Goal: Task Accomplishment & Management: Manage account settings

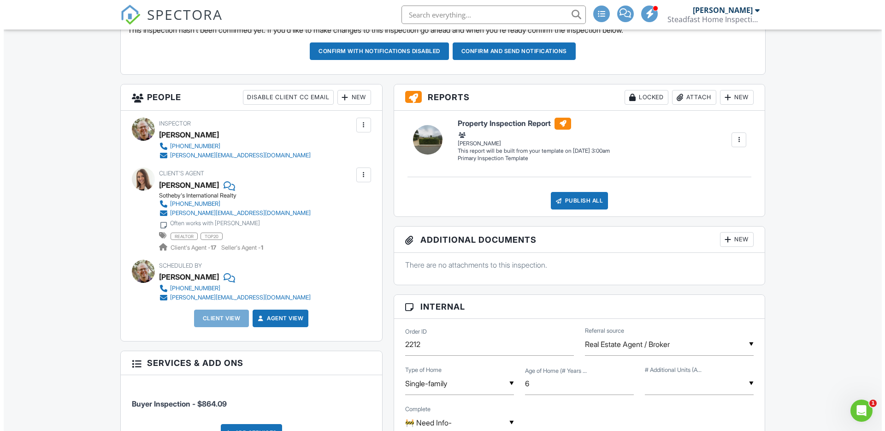
scroll to position [275, 0]
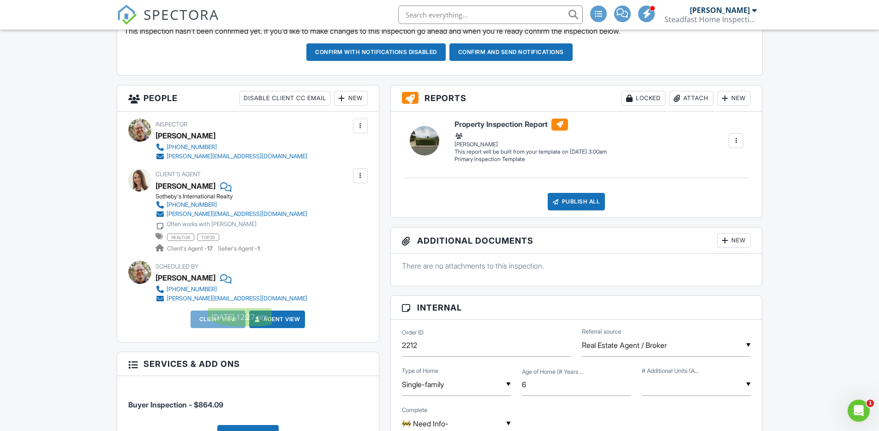
click at [357, 96] on div "New" at bounding box center [351, 98] width 34 height 15
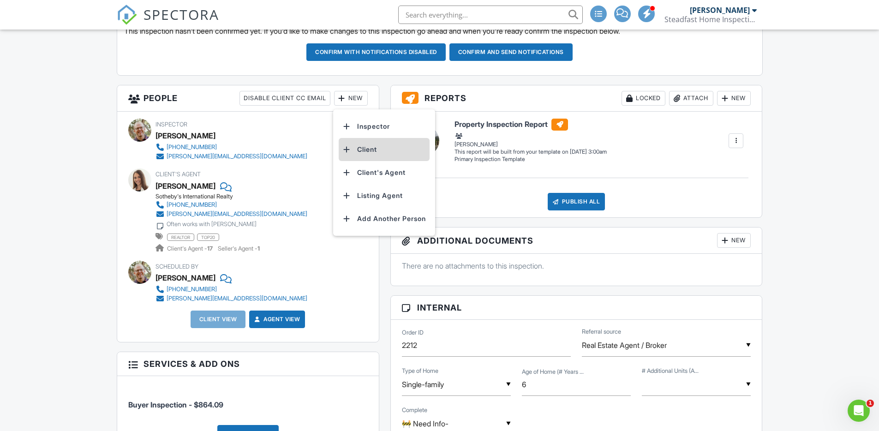
click at [359, 150] on li "Client" at bounding box center [383, 149] width 91 height 23
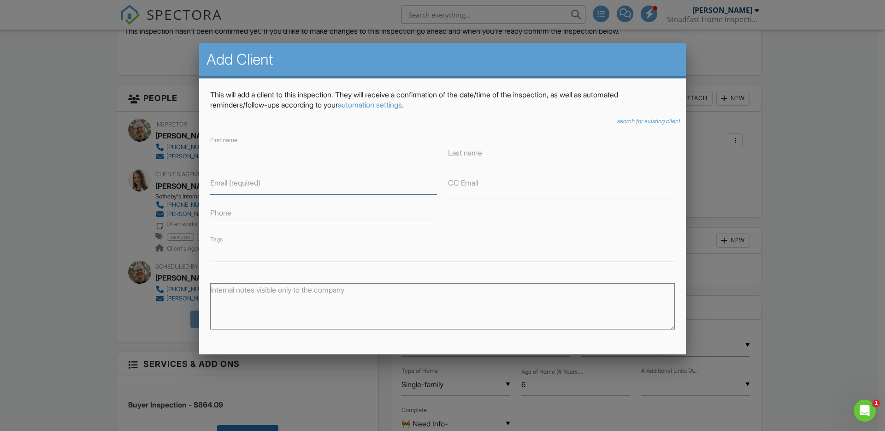
click at [278, 185] on input "Email (required)" at bounding box center [323, 183] width 227 height 23
paste input "chloengeorge@gmail.com"
type input "chloengeorge@gmail.com"
click at [260, 152] on input "First name" at bounding box center [323, 153] width 227 height 23
type input "Chloe"
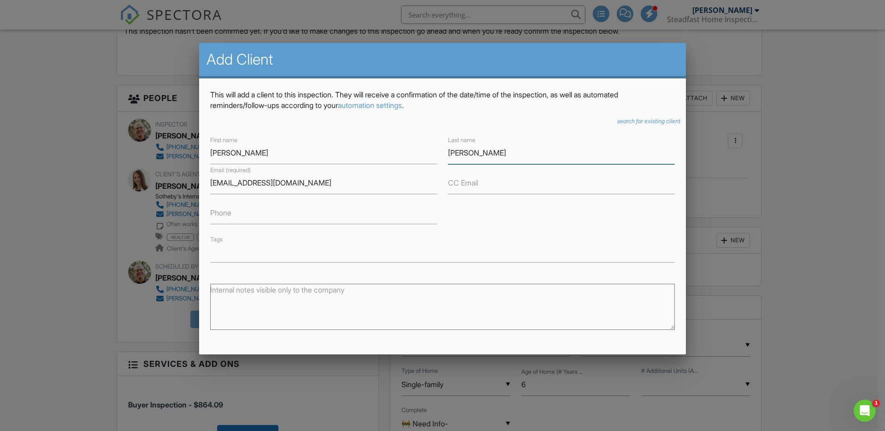
type input "Briggs"
drag, startPoint x: 270, startPoint y: 261, endPoint x: 275, endPoint y: 258, distance: 6.4
click at [270, 261] on div at bounding box center [442, 253] width 465 height 18
click at [278, 255] on input "text" at bounding box center [442, 253] width 463 height 9
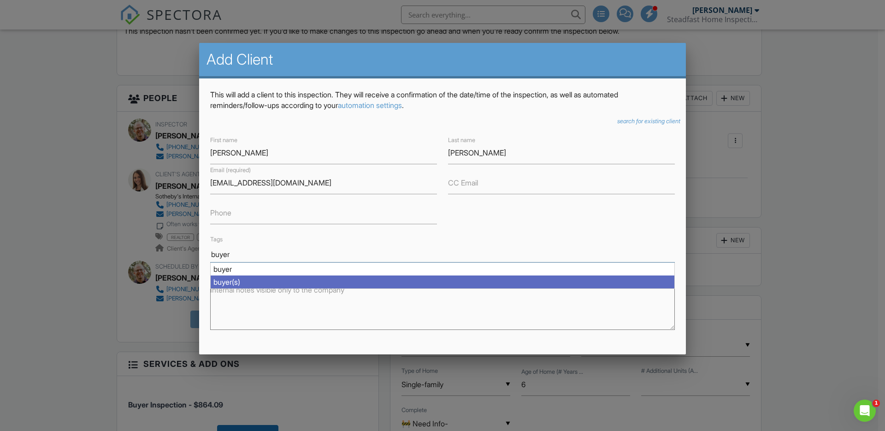
type input "buyer"
click at [273, 277] on div "buyer(s)" at bounding box center [443, 281] width 464 height 13
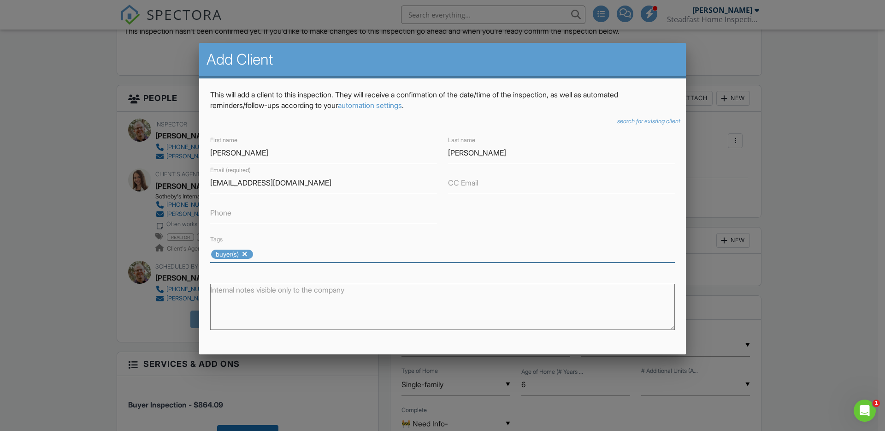
scroll to position [101, 0]
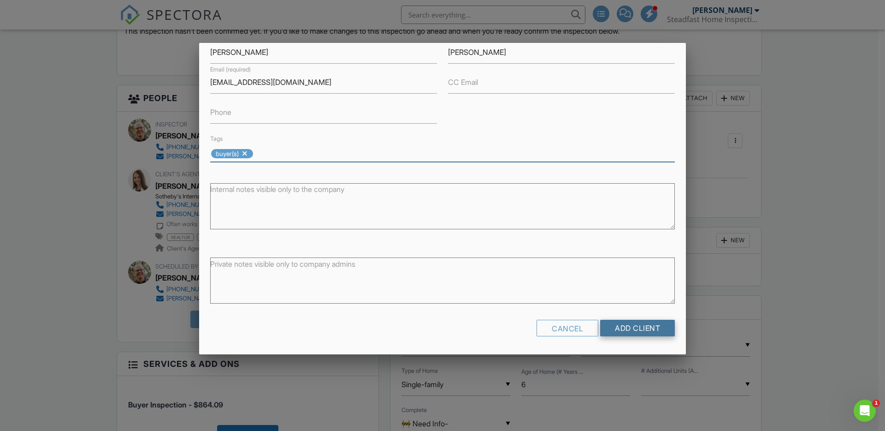
click at [631, 330] on input "Add Client" at bounding box center [637, 328] width 75 height 17
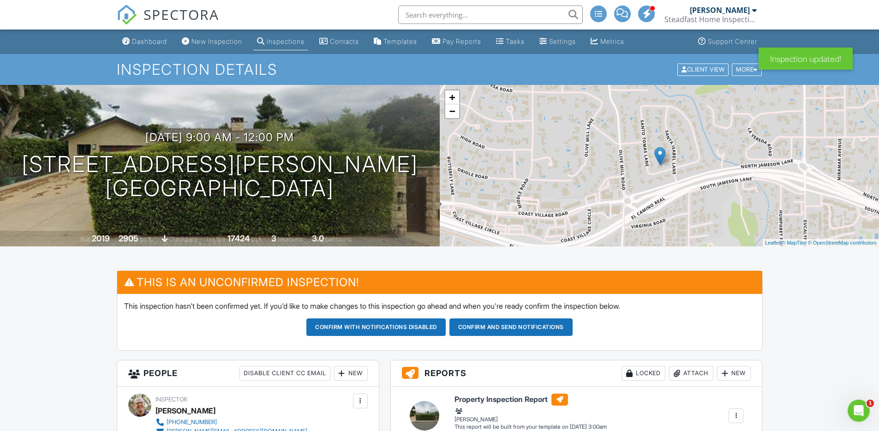
scroll to position [256, 0]
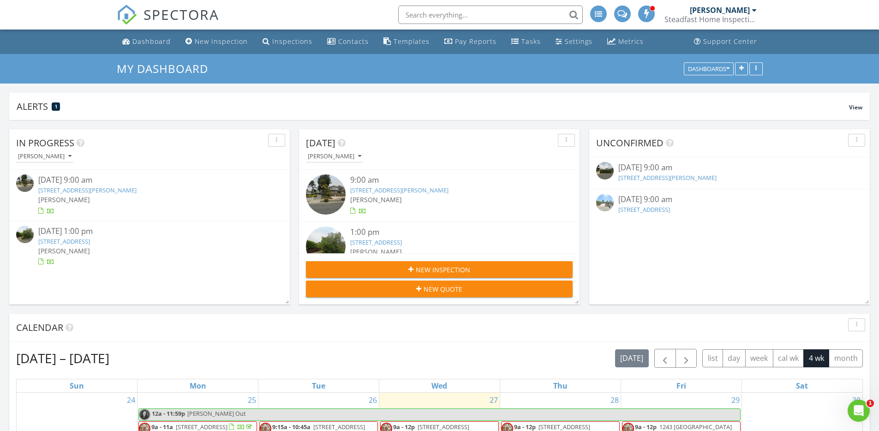
click at [457, 267] on span "New Inspection" at bounding box center [443, 270] width 54 height 10
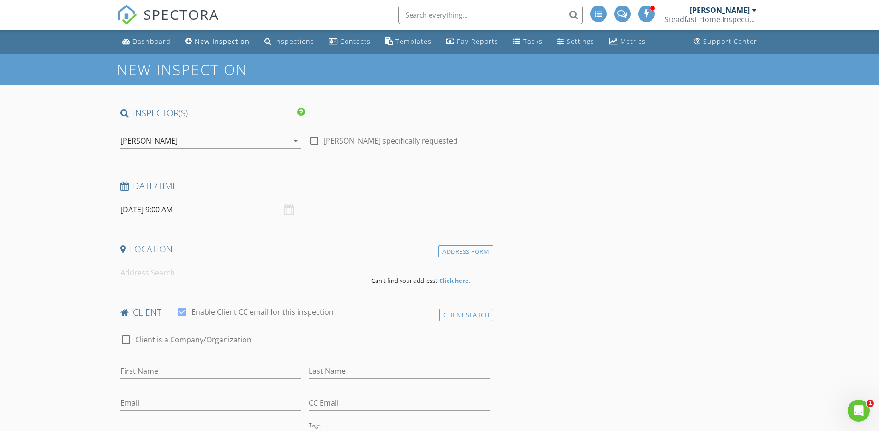
click at [135, 214] on input "[DATE] 9:00 AM" at bounding box center [210, 209] width 181 height 23
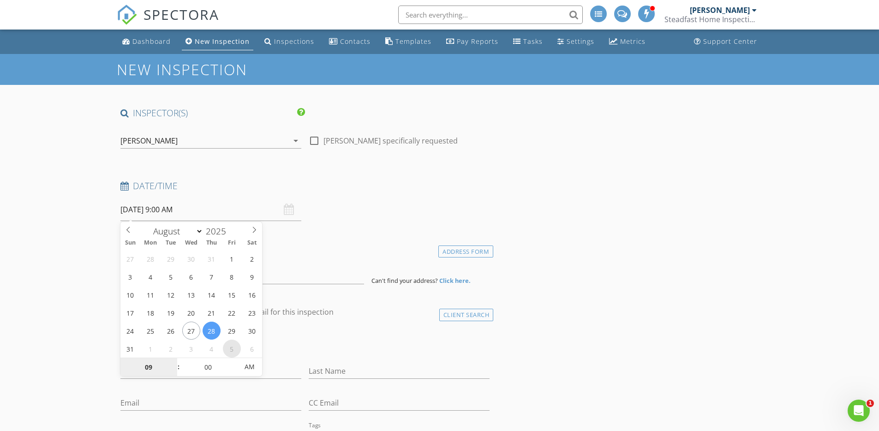
select select "8"
type input "[DATE] 9:00 AM"
click at [207, 367] on input "00" at bounding box center [208, 367] width 57 height 18
type input "30"
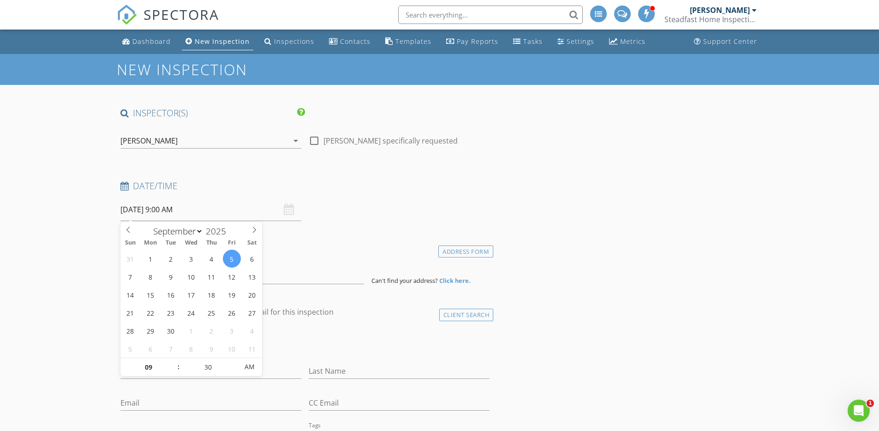
type input "[DATE] 9:30 AM"
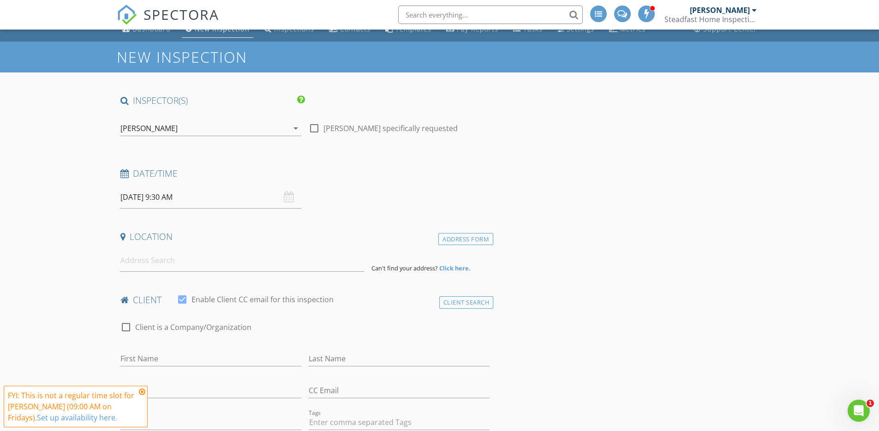
scroll to position [78, 0]
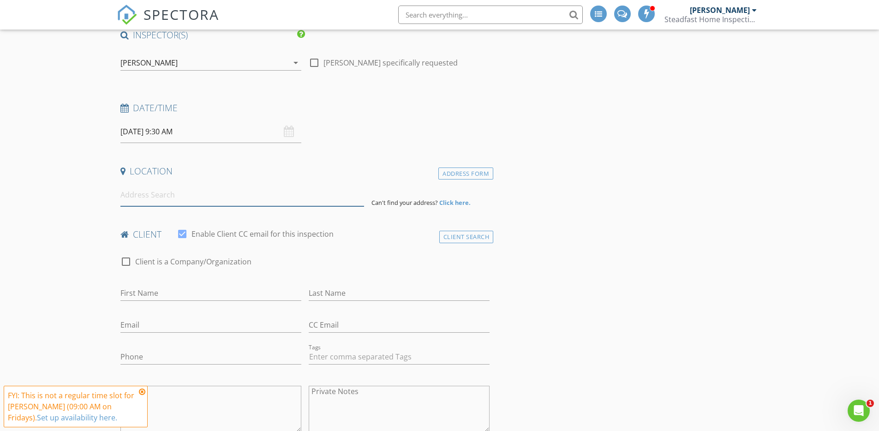
click at [278, 196] on input at bounding box center [241, 195] width 243 height 23
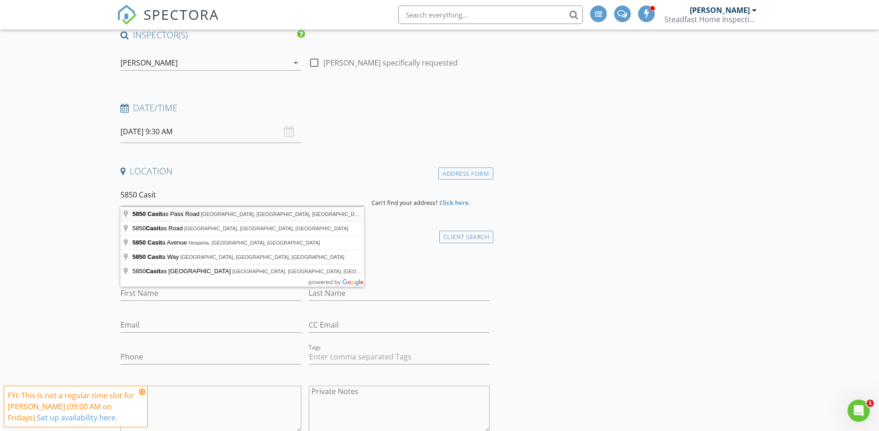
type input "5850 Casitas Pass Road, Ventura, CA, USA"
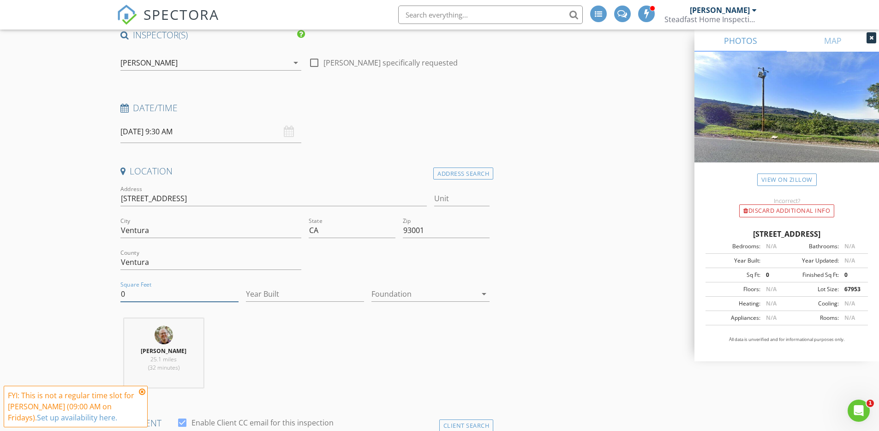
click at [154, 288] on input "0" at bounding box center [179, 293] width 118 height 15
click at [168, 291] on input "0" at bounding box center [179, 293] width 118 height 15
type input "2200"
type input "1998"
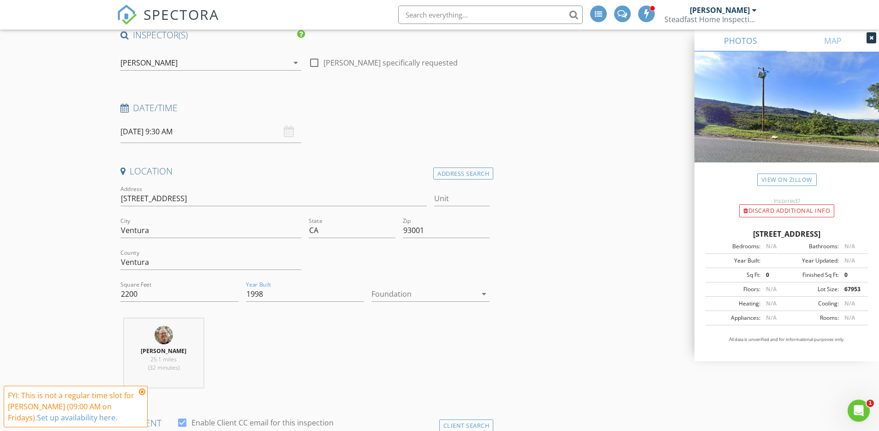
click at [411, 293] on div at bounding box center [423, 293] width 105 height 15
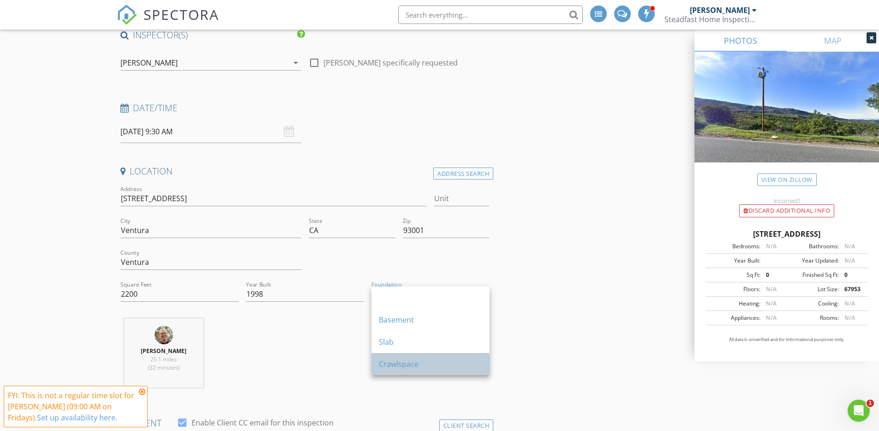
click at [408, 358] on div "Crawlspace" at bounding box center [430, 363] width 103 height 11
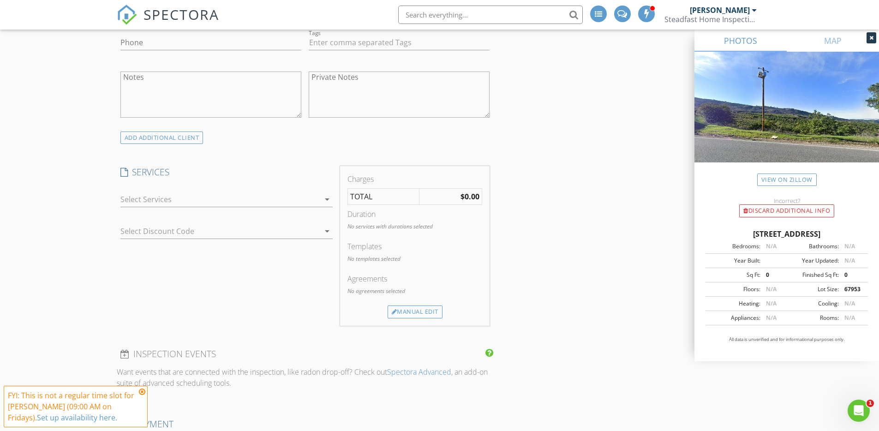
scroll to position [587, 0]
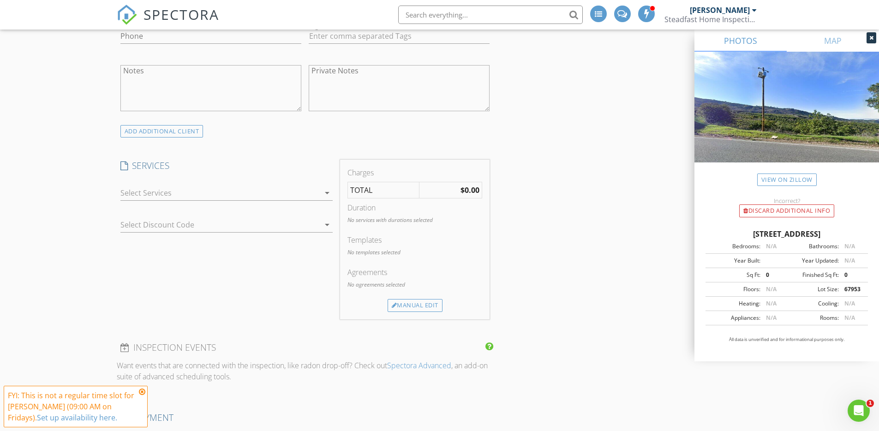
click at [142, 196] on div at bounding box center [219, 192] width 199 height 15
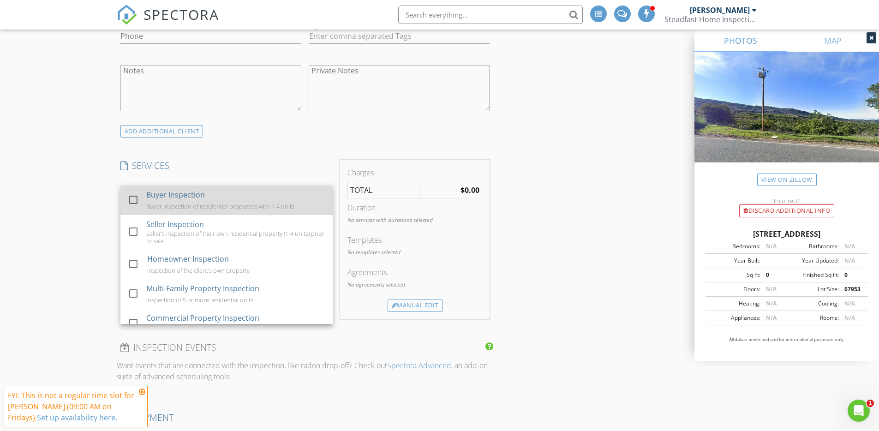
click at [142, 201] on div "check_box_outline_blank Buyer Inspection Buyer inspection of residential proper…" at bounding box center [226, 200] width 197 height 30
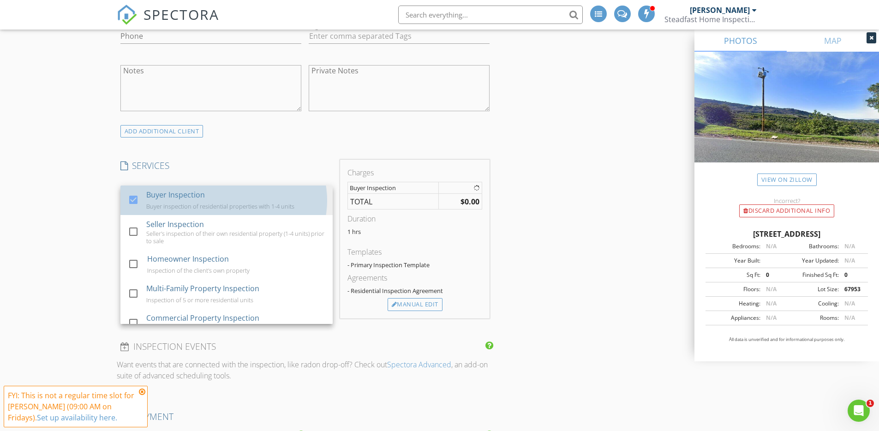
click at [80, 198] on div "New Inspection INSPECTOR(S) check_box Kyle Gates PRIMARY check_box_outline_blan…" at bounding box center [439, 343] width 879 height 1752
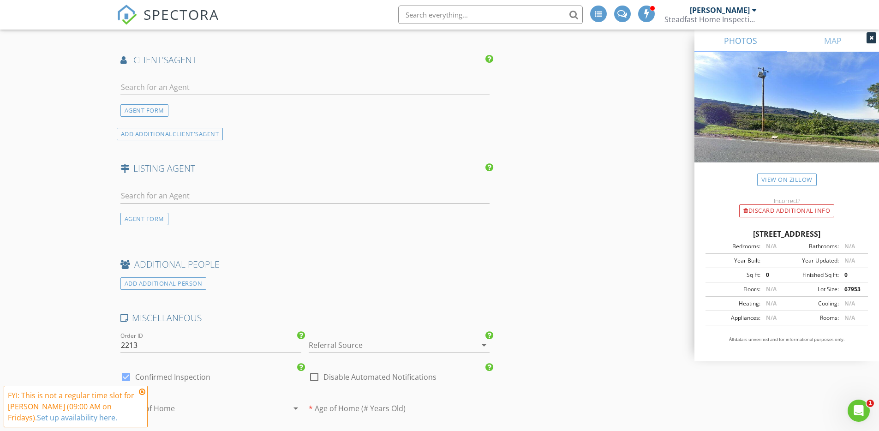
scroll to position [1030, 0]
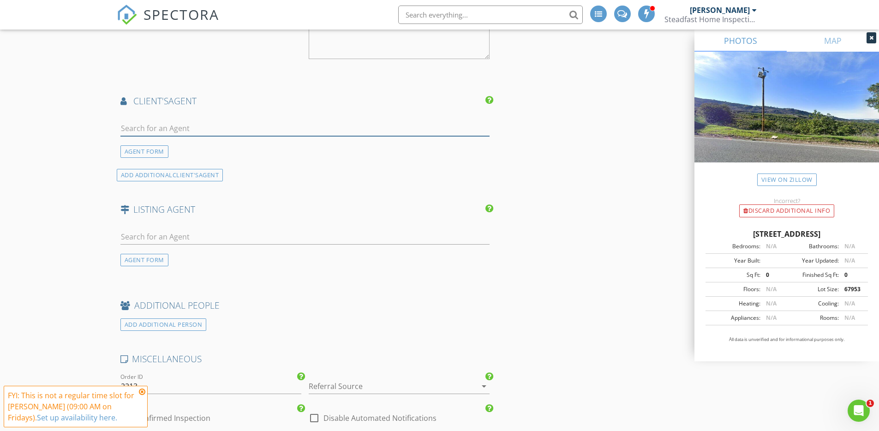
click at [169, 122] on input "text" at bounding box center [304, 128] width 369 height 15
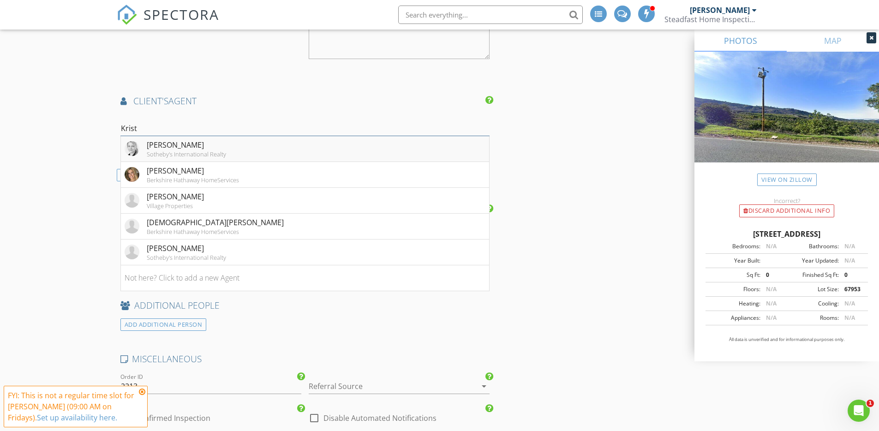
type input "Krist"
click at [169, 151] on div "Sotheby's International Realty" at bounding box center [186, 153] width 79 height 7
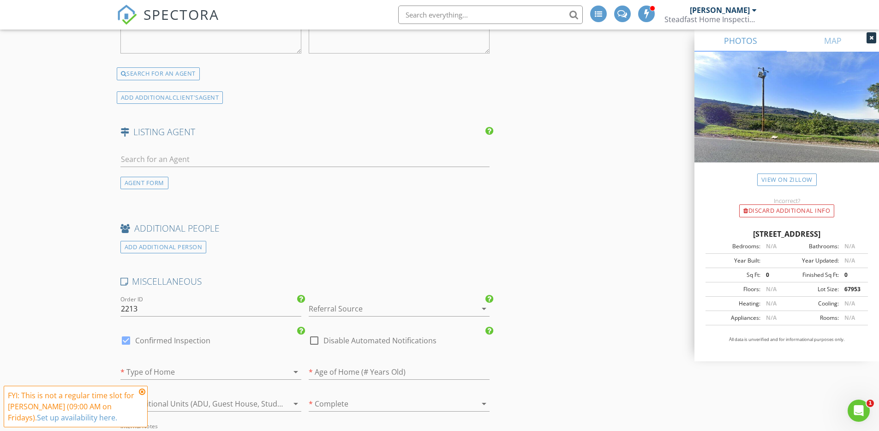
scroll to position [1343, 0]
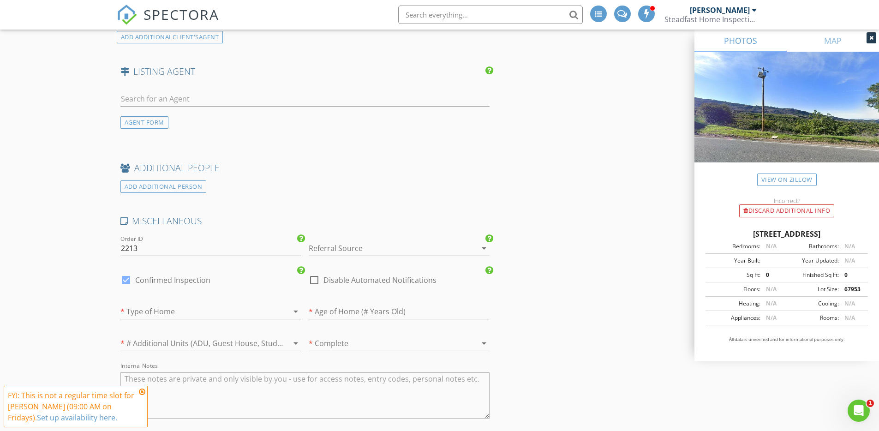
click at [387, 252] on div at bounding box center [386, 248] width 155 height 15
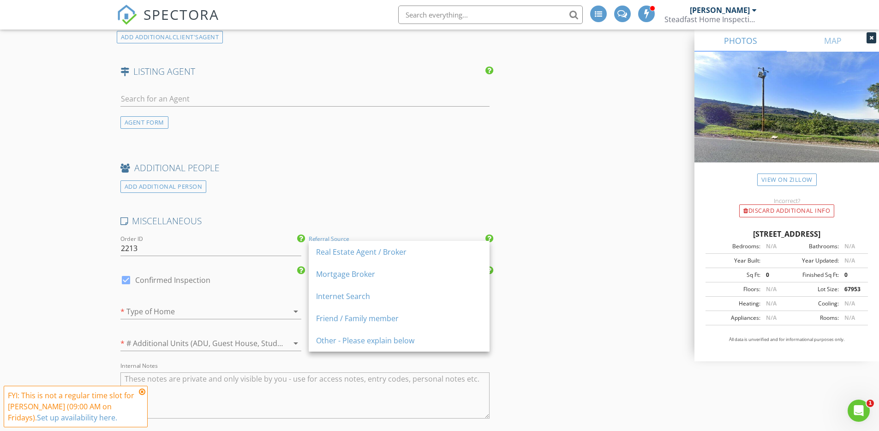
click at [387, 252] on div "Real Estate Agent / Broker" at bounding box center [399, 251] width 166 height 11
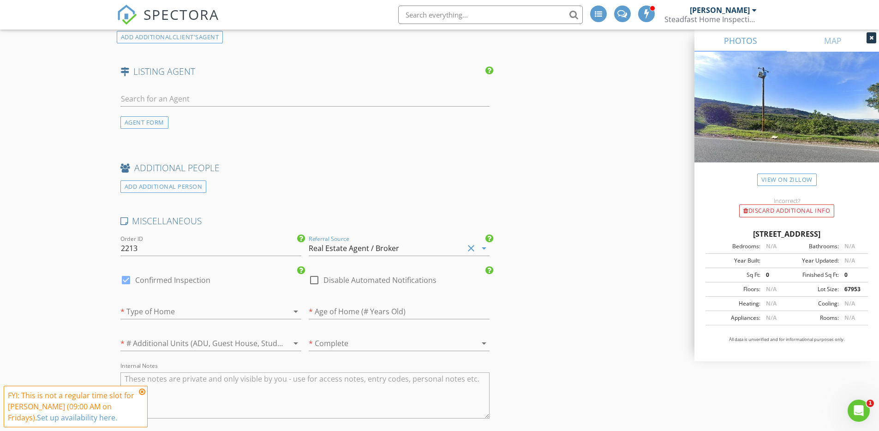
click at [173, 279] on label "Confirmed Inspection" at bounding box center [172, 279] width 75 height 9
checkbox input "false"
checkbox input "true"
click at [207, 315] on div at bounding box center [197, 311] width 155 height 15
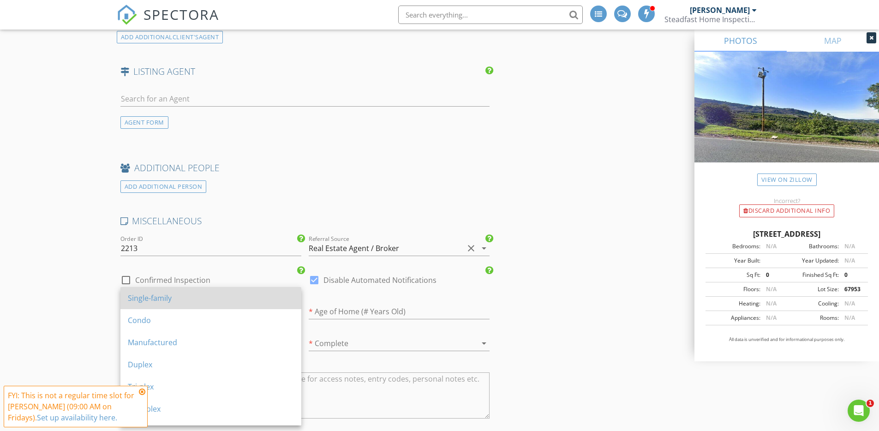
click at [206, 304] on div "Single-family" at bounding box center [211, 298] width 166 height 22
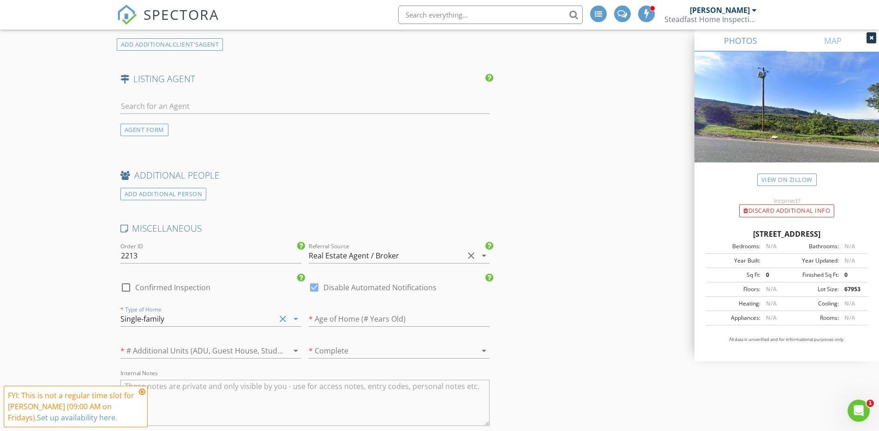
scroll to position [1358, 0]
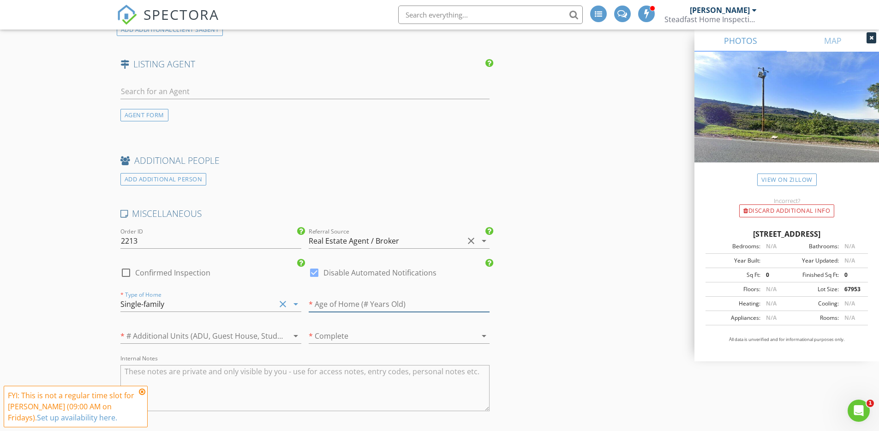
click at [345, 309] on input "number" at bounding box center [399, 304] width 181 height 15
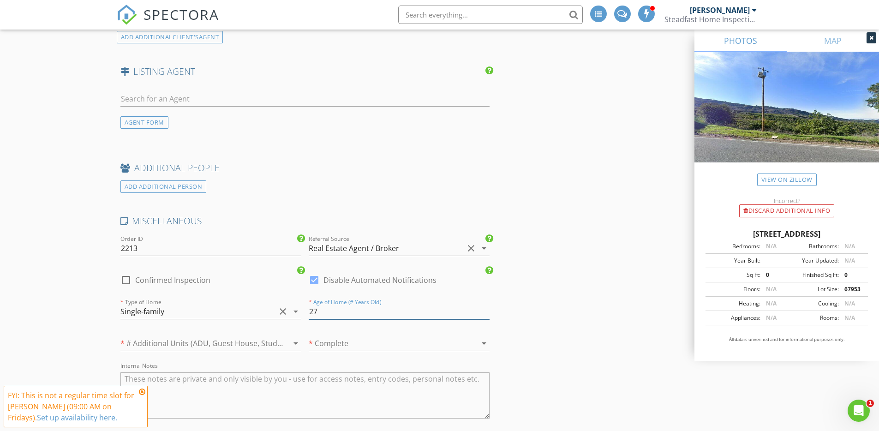
type input "27"
click at [177, 350] on div at bounding box center [197, 343] width 155 height 15
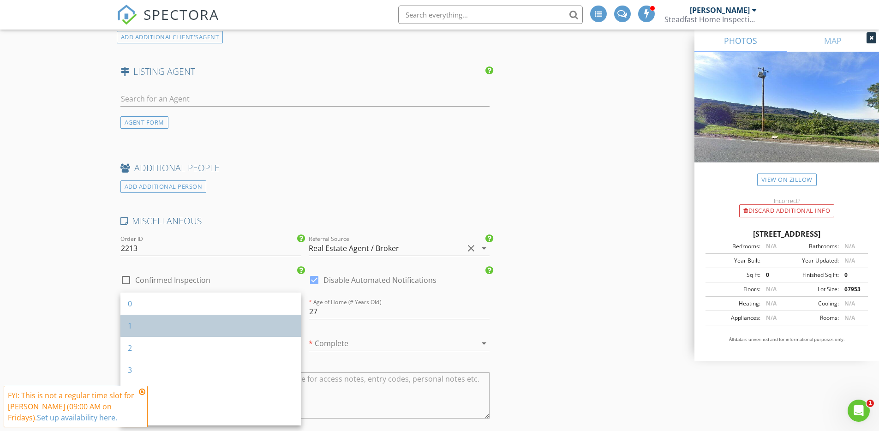
click at [168, 328] on div "1" at bounding box center [211, 325] width 166 height 11
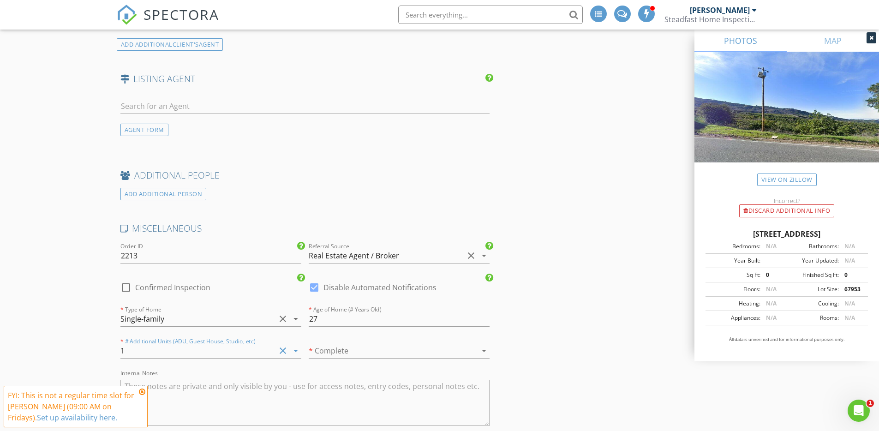
scroll to position [1373, 0]
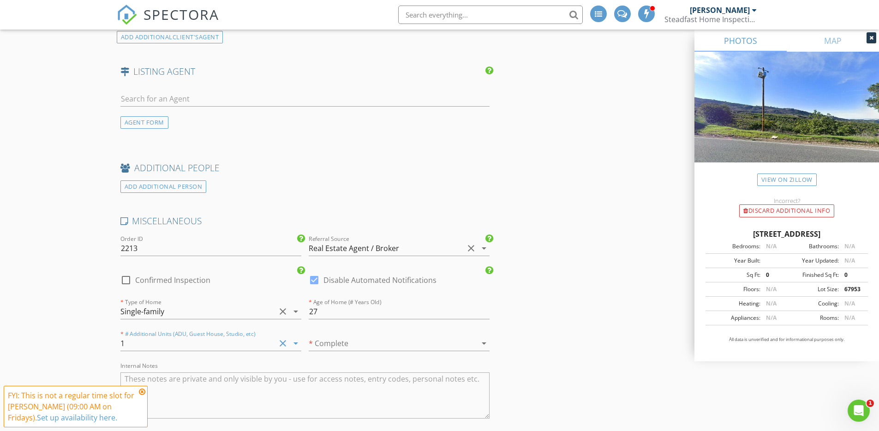
click at [385, 344] on div at bounding box center [386, 343] width 155 height 15
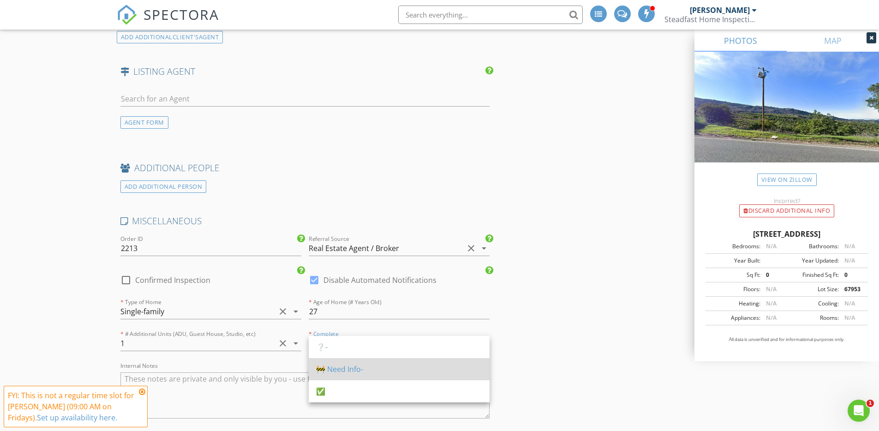
click at [380, 364] on div "🚧 Need Info-" at bounding box center [399, 368] width 166 height 11
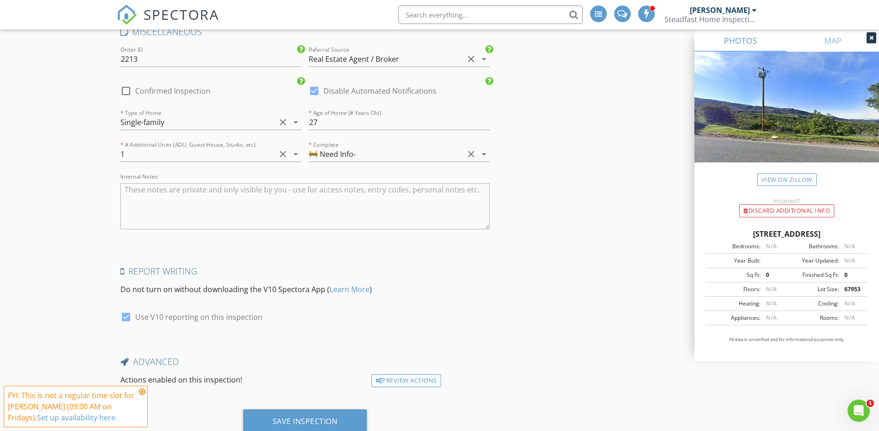
scroll to position [1594, 0]
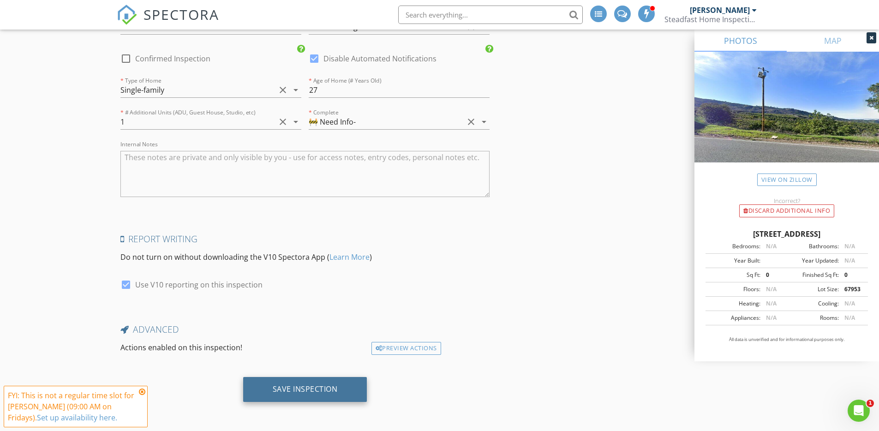
click at [331, 385] on div "Save Inspection" at bounding box center [305, 388] width 65 height 9
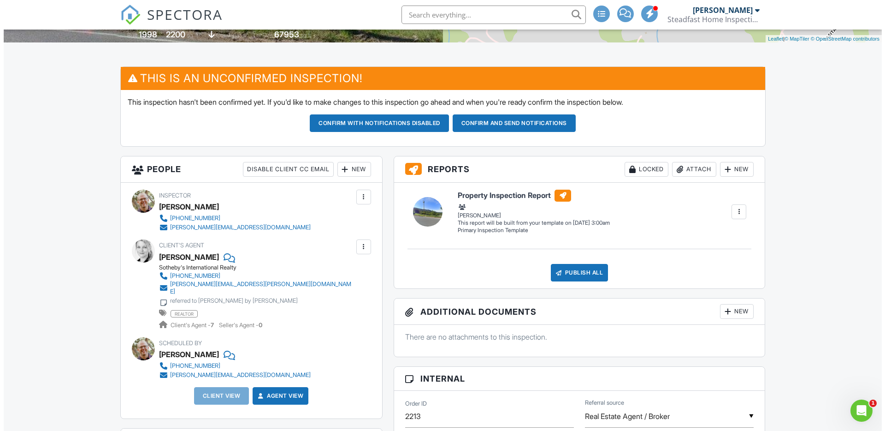
scroll to position [210, 0]
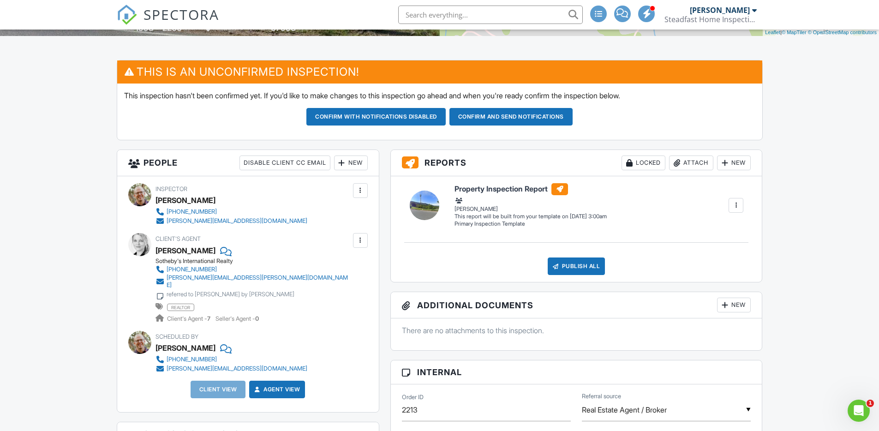
click at [344, 166] on div at bounding box center [341, 162] width 9 height 9
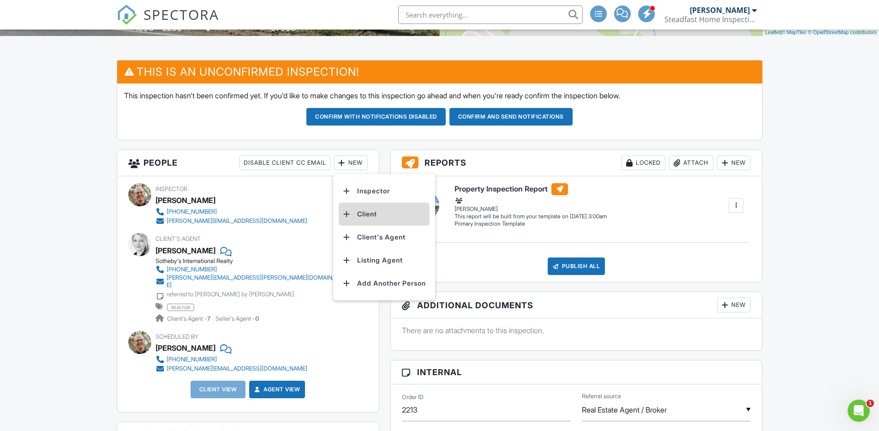
click at [363, 207] on li "Client" at bounding box center [383, 213] width 91 height 23
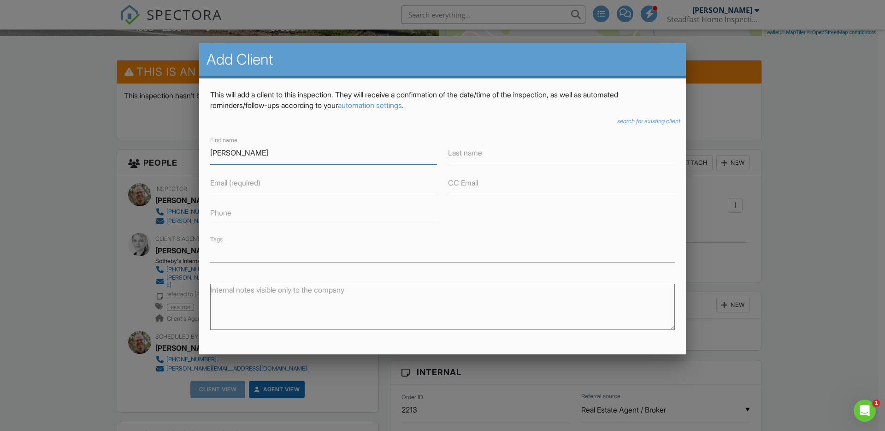
type input "[PERSON_NAME]"
paste input "Charles.claytoniv@gmail.com"
type input "Charles.claytoniv@gmail.com"
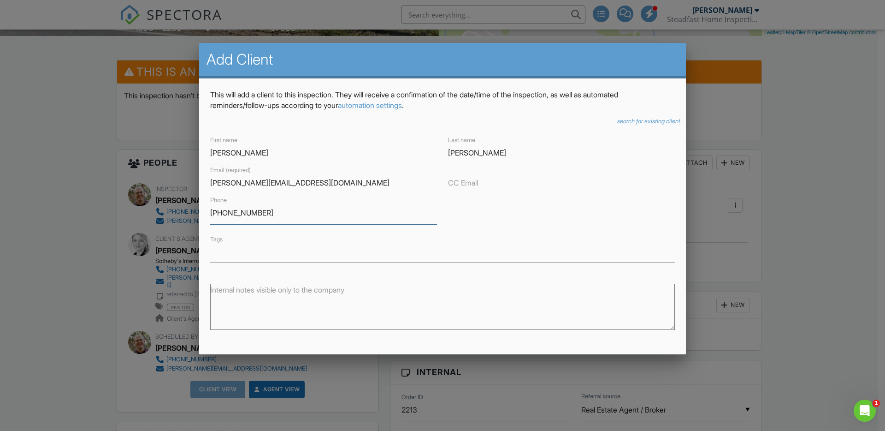
type input "[PHONE_NUMBER]"
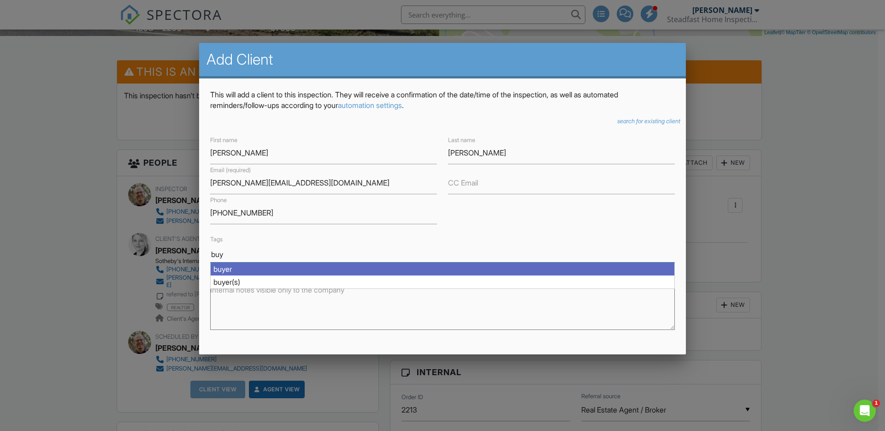
type input "buy"
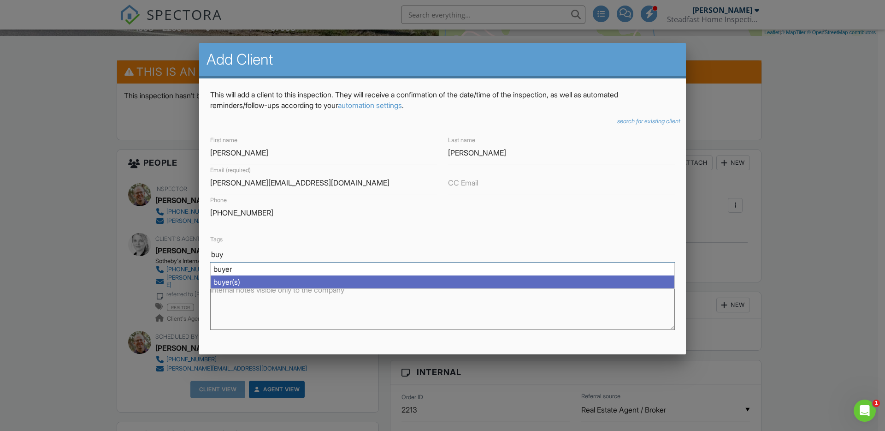
click at [428, 277] on div "buyer(s)" at bounding box center [443, 281] width 464 height 13
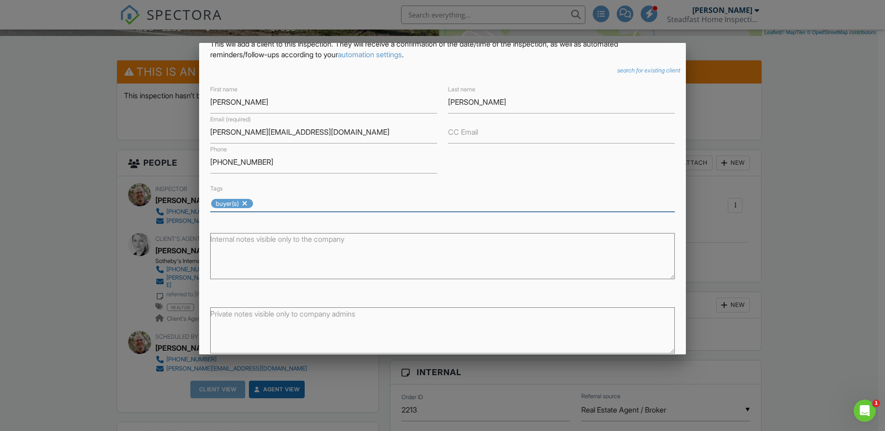
scroll to position [101, 0]
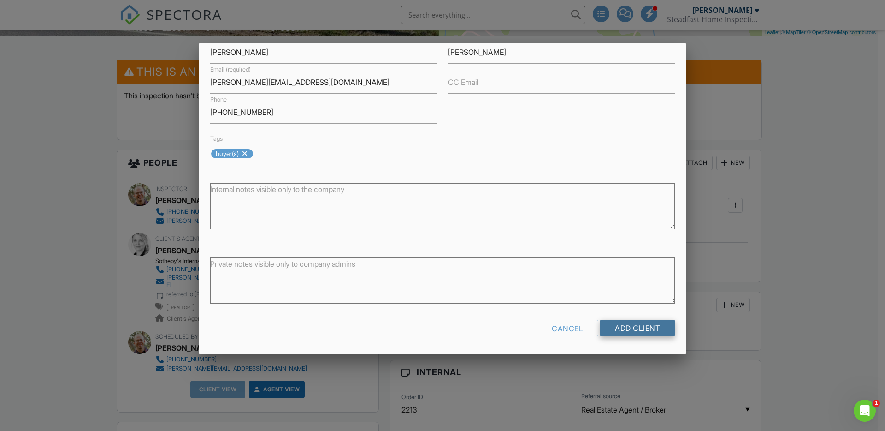
click at [622, 332] on input "Add Client" at bounding box center [637, 328] width 75 height 17
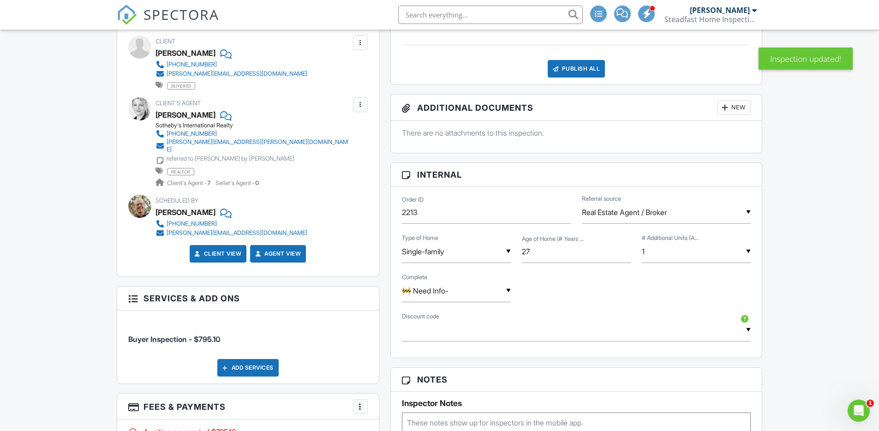
scroll to position [414, 0]
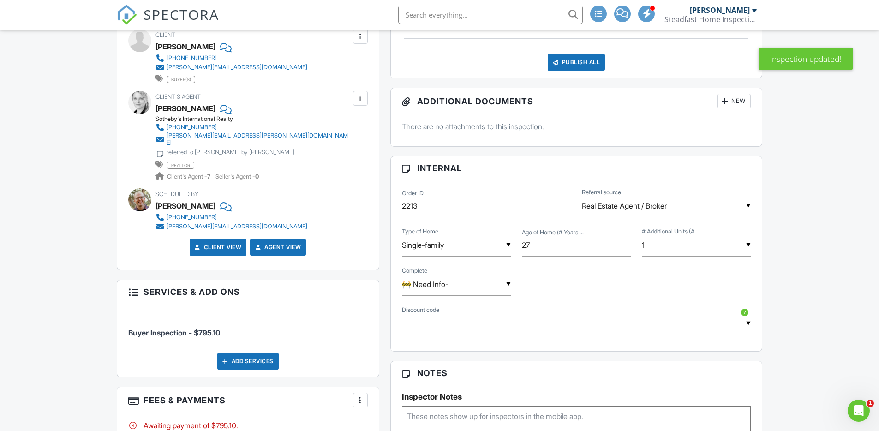
click at [480, 285] on div "▼ 🚧 Need Info- ❔- 🚧 Need Info- ✅ ❔- 🚧 Need Info- ✅" at bounding box center [456, 284] width 109 height 23
click at [451, 375] on li "✅" at bounding box center [456, 377] width 98 height 23
type input "✅"
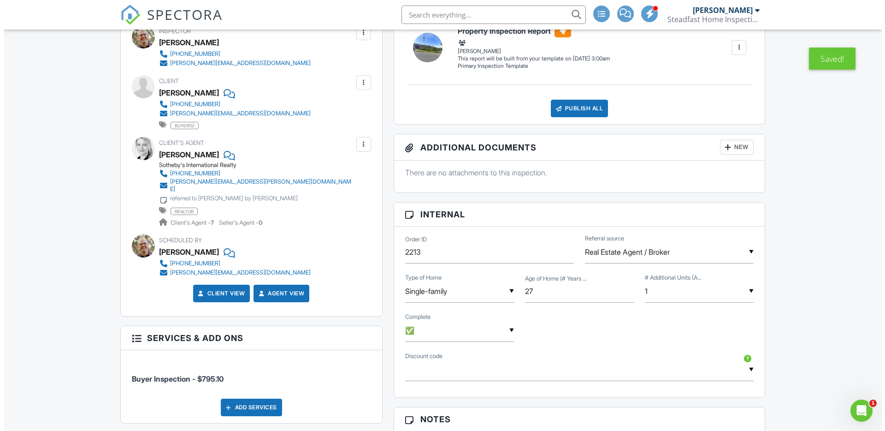
scroll to position [438, 0]
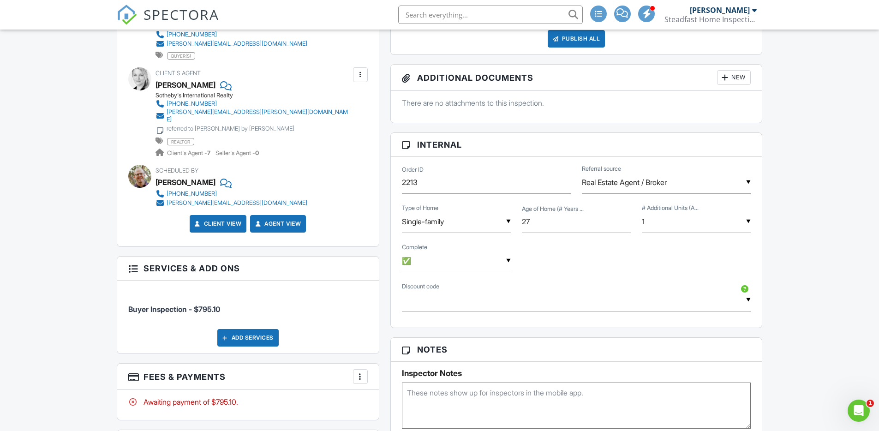
click at [366, 373] on div "More" at bounding box center [360, 376] width 15 height 15
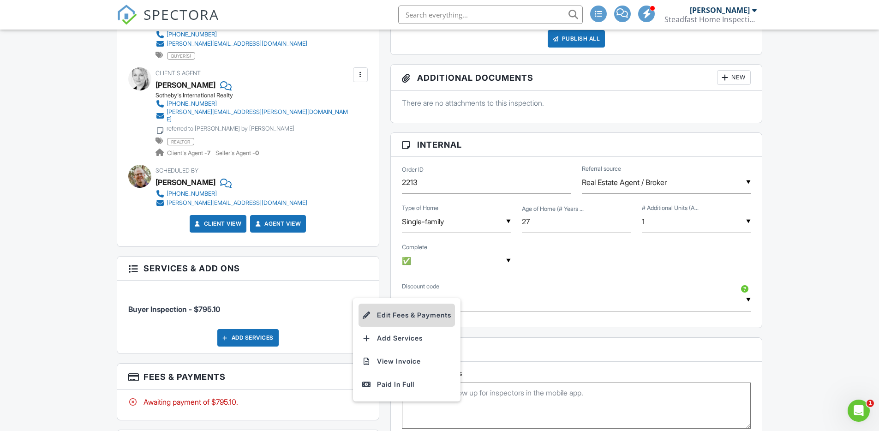
click at [394, 312] on li "Edit Fees & Payments" at bounding box center [406, 314] width 96 height 23
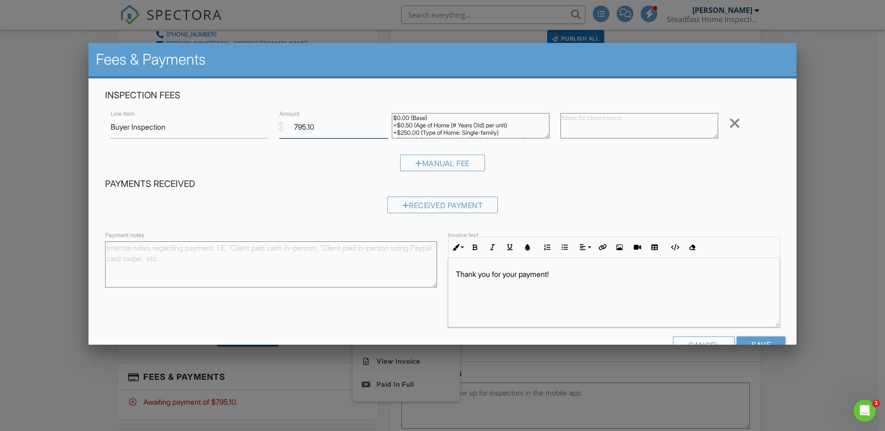
click at [336, 127] on input "795.10" at bounding box center [333, 127] width 109 height 23
type input "815"
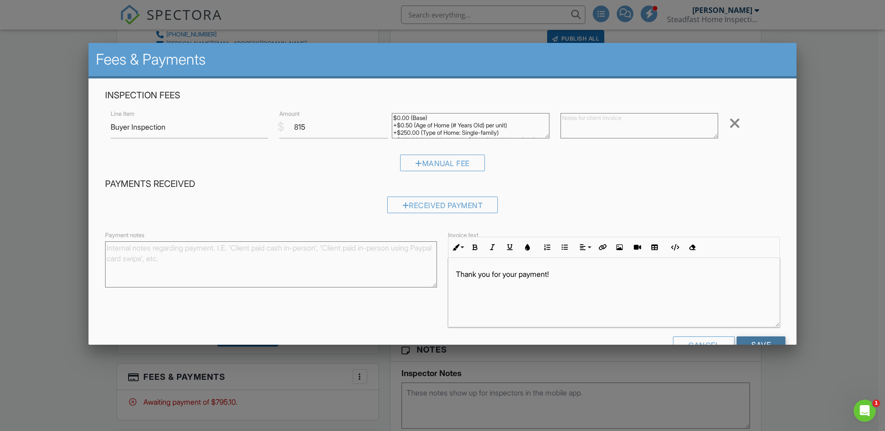
click at [750, 339] on input "Save" at bounding box center [761, 344] width 49 height 17
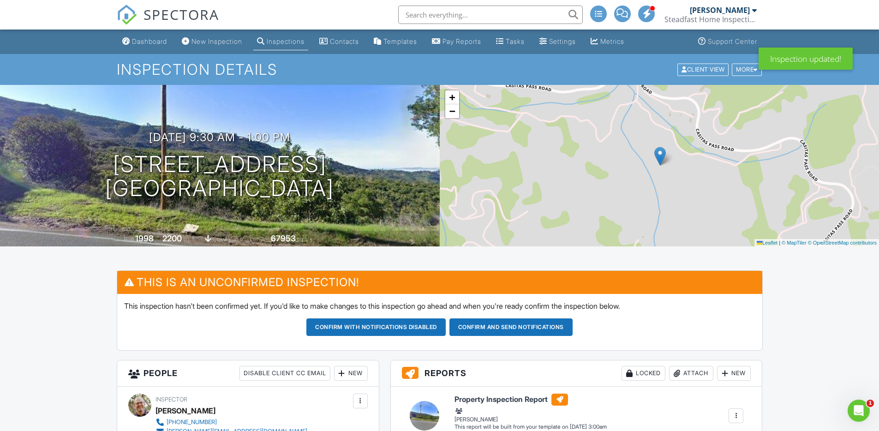
click at [181, 23] on span "SPECTORA" at bounding box center [181, 14] width 76 height 19
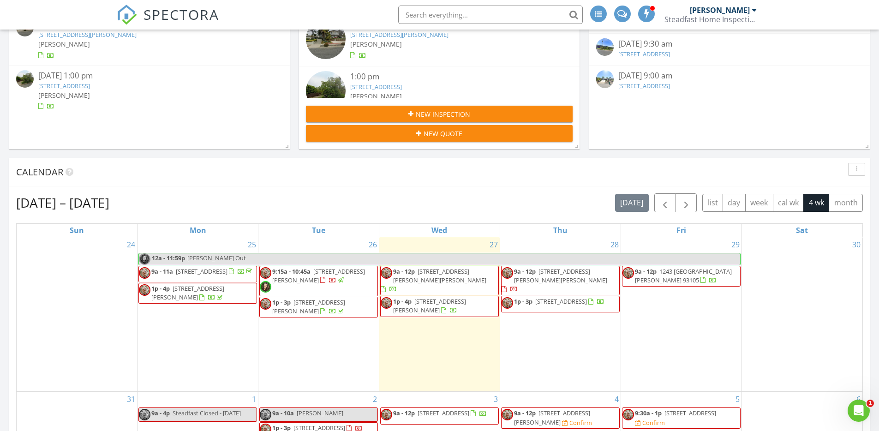
scroll to position [162, 0]
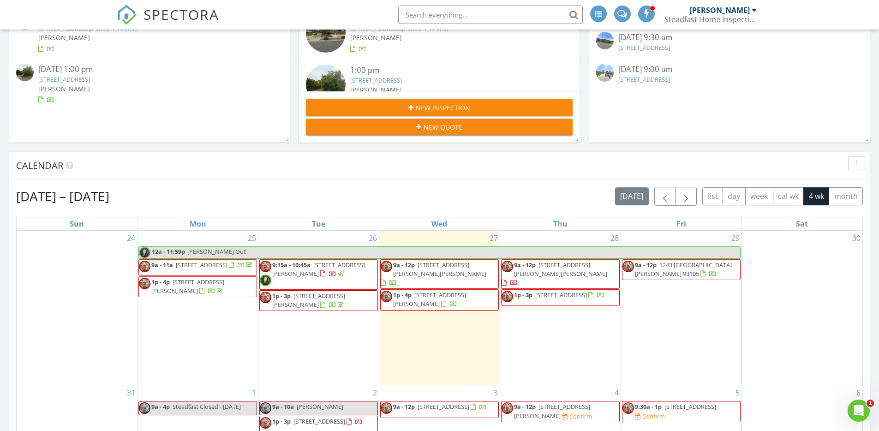
click at [543, 291] on span "[STREET_ADDRESS]" at bounding box center [561, 295] width 52 height 8
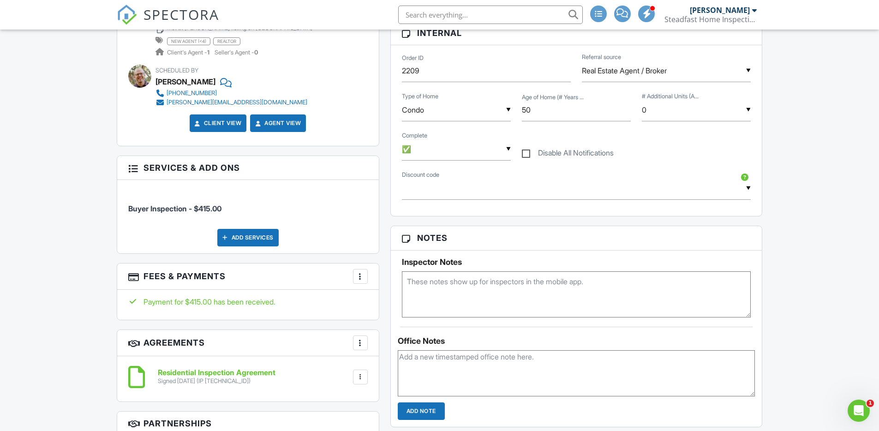
scroll to position [458, 0]
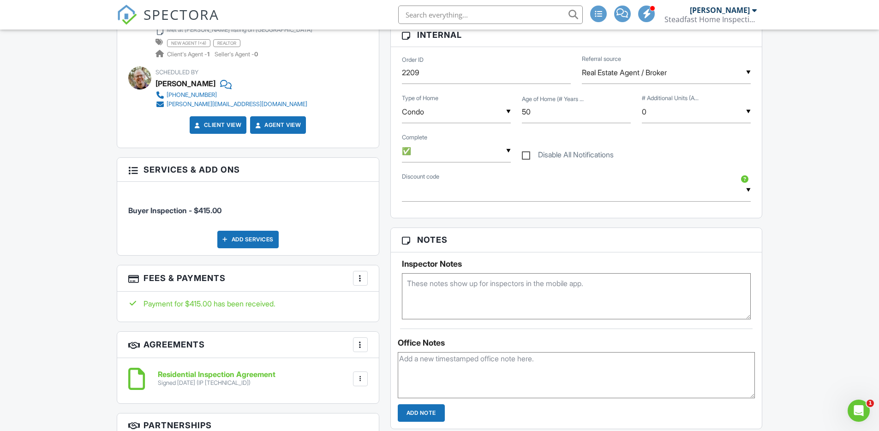
click at [512, 297] on textarea at bounding box center [576, 296] width 349 height 46
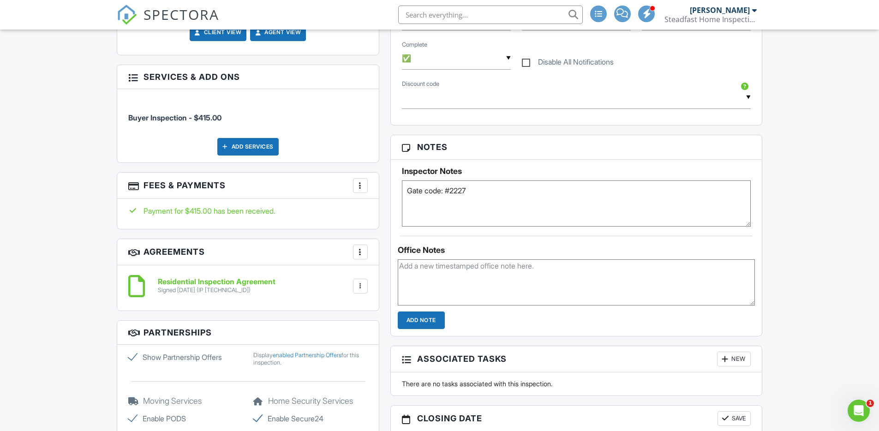
scroll to position [552, 0]
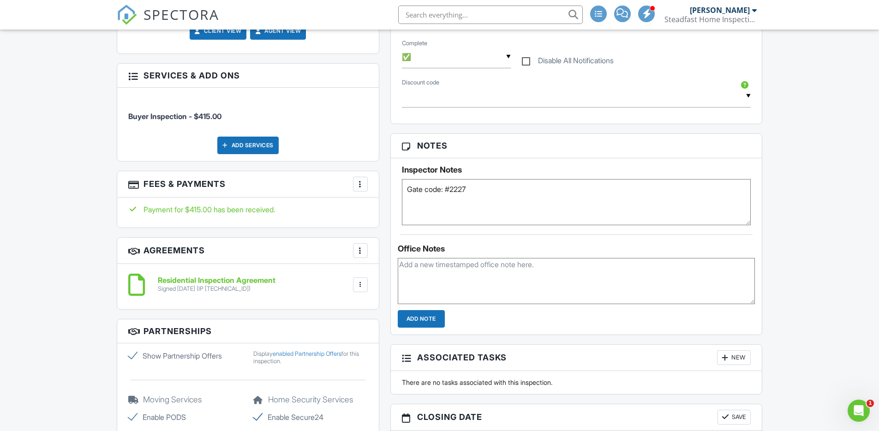
type textarea "Gate code: #2227"
click at [194, 6] on span "SPECTORA" at bounding box center [181, 14] width 76 height 19
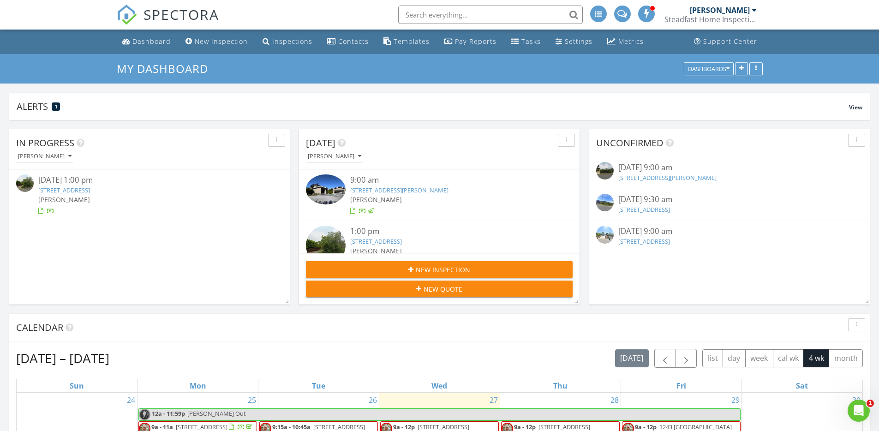
click at [402, 237] on link "[STREET_ADDRESS]" at bounding box center [376, 241] width 52 height 8
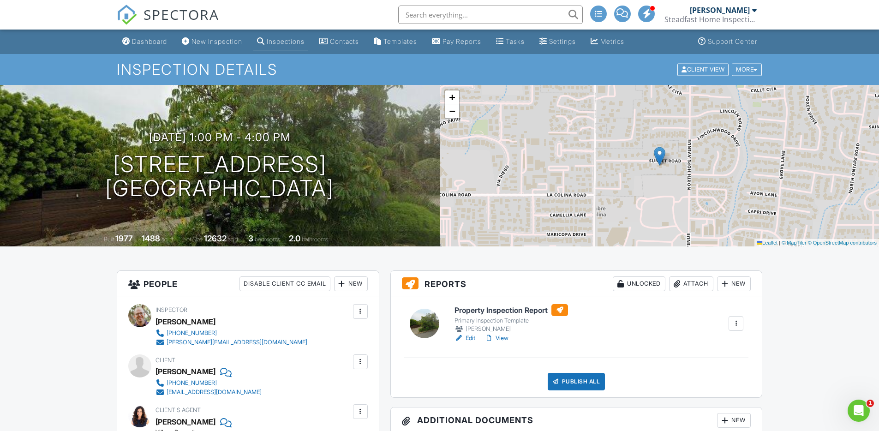
click at [466, 338] on link "Edit" at bounding box center [464, 337] width 21 height 9
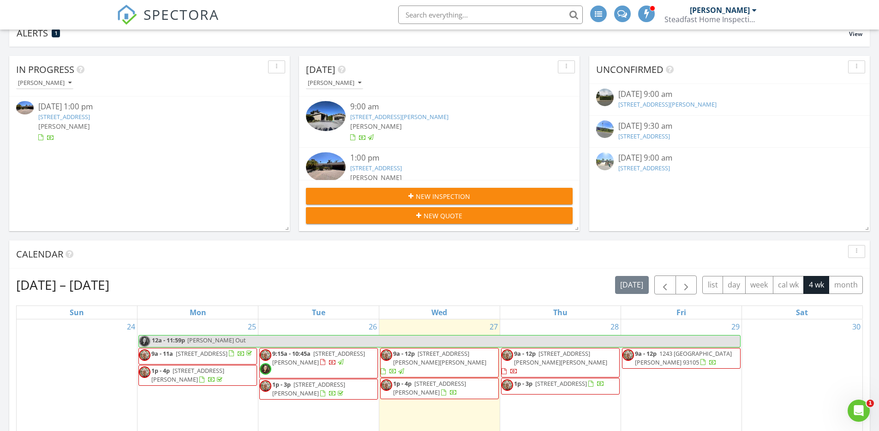
scroll to position [184, 0]
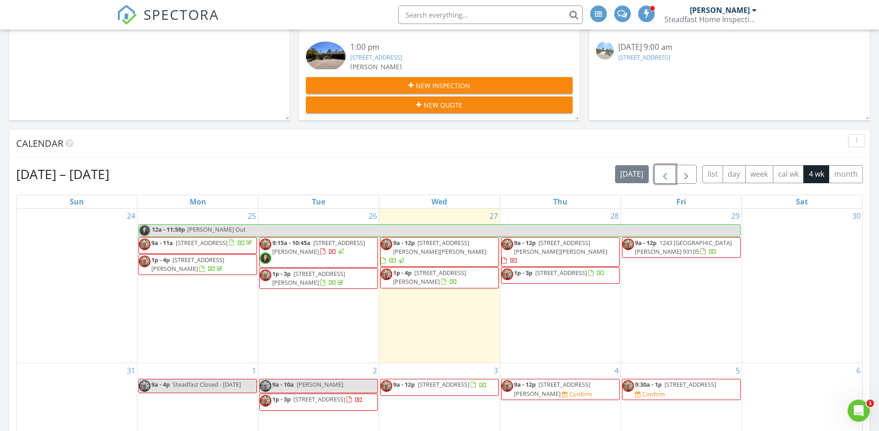
click at [672, 172] on button "button" at bounding box center [665, 174] width 22 height 19
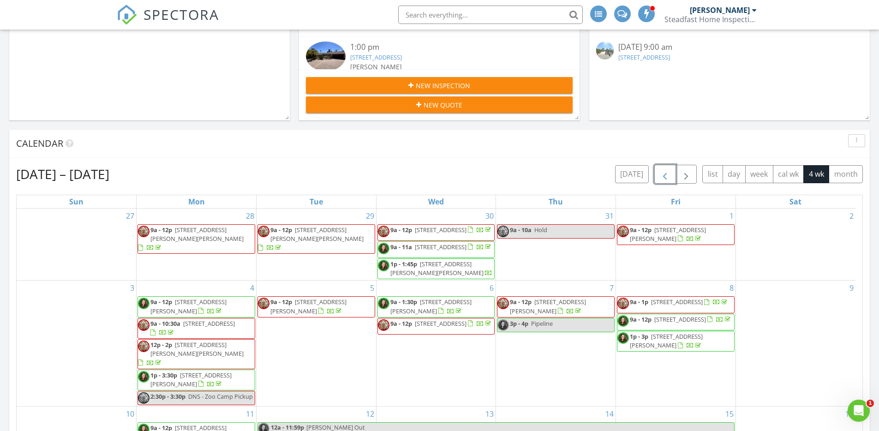
click at [476, 315] on span "9a - 1:30p 115 E Pedregosa St , Santa Barbara 93101" at bounding box center [436, 306] width 117 height 18
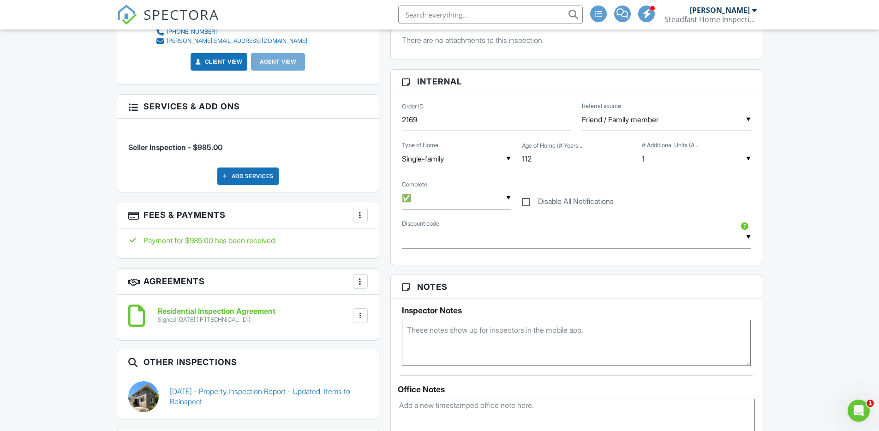
click at [368, 216] on h3 "Fees & Payments More Edit Fees & Payments Add Services View Invoice" at bounding box center [247, 215] width 261 height 26
click at [365, 218] on div "More" at bounding box center [360, 215] width 15 height 15
click at [382, 241] on li "Edit Fees & Payments" at bounding box center [406, 243] width 96 height 23
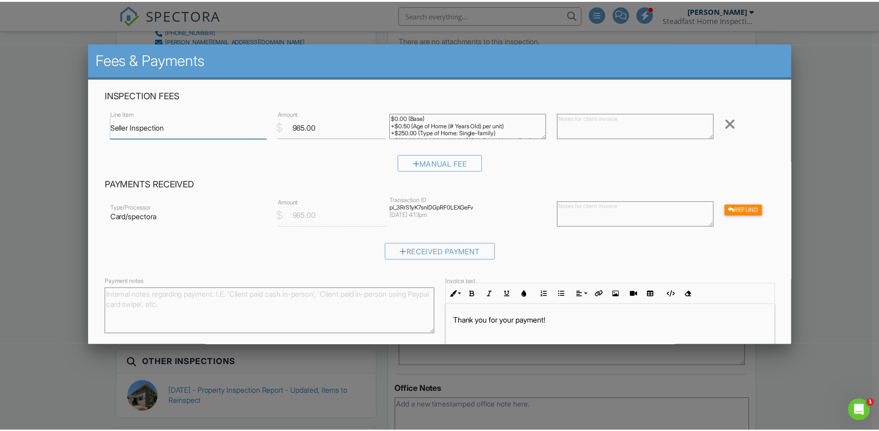
scroll to position [72, 0]
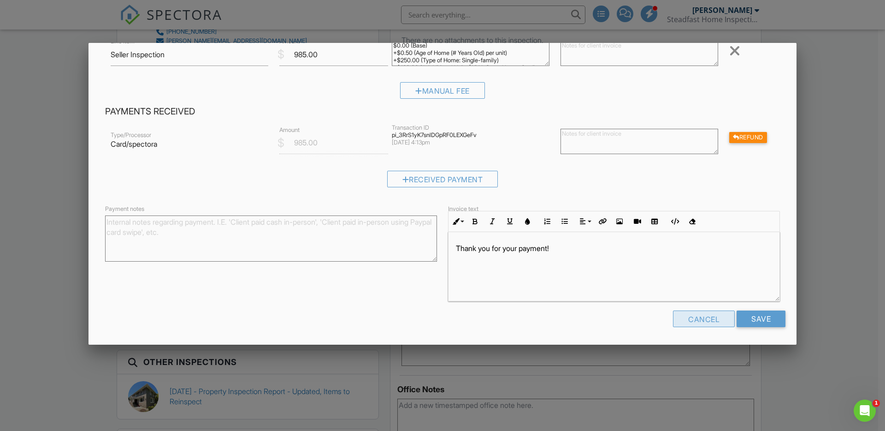
click at [702, 320] on div "Cancel" at bounding box center [704, 318] width 62 height 17
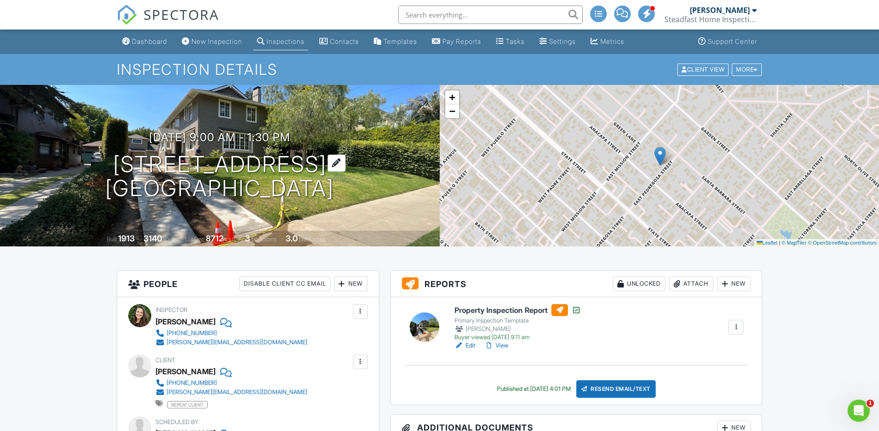
scroll to position [3, 0]
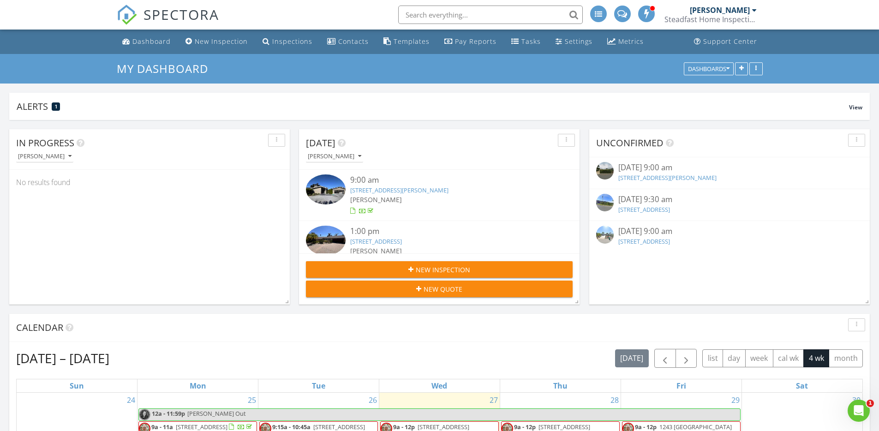
click at [707, 176] on link "1350 Santa Clara Way, Montecito, CA 93108" at bounding box center [667, 177] width 98 height 8
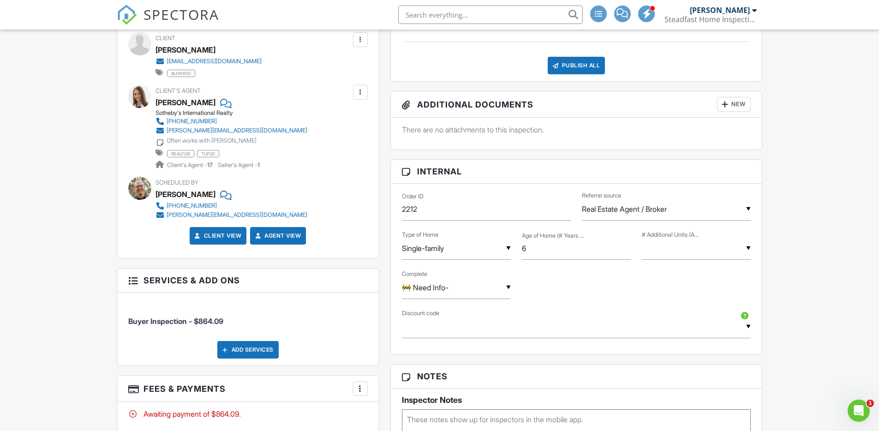
click at [429, 284] on div "▼ 🚧 Need Info- ❔- 🚧 Need Info- ✅ ❔- 🚧 Need Info- ✅" at bounding box center [456, 287] width 109 height 23
click at [426, 378] on span "✅" at bounding box center [423, 380] width 24 height 23
type input "✅"
click at [386, 337] on div "Reports Locked Attach New Property Inspection Report Primary Inspection Templat…" at bounding box center [576, 364] width 383 height 831
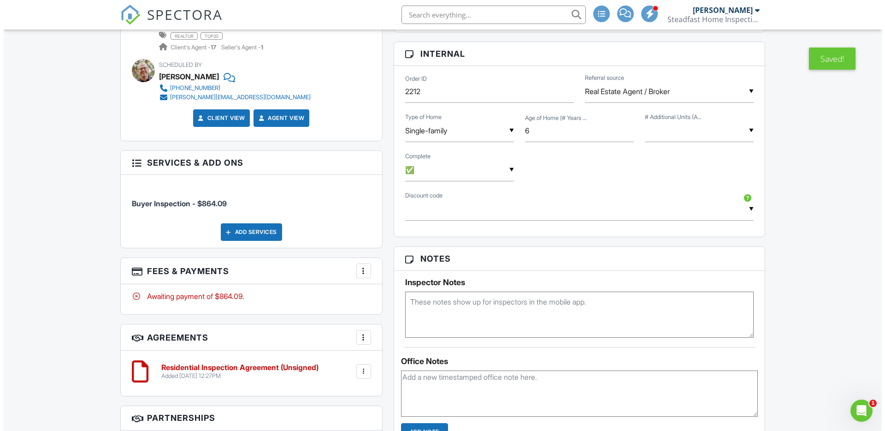
scroll to position [522, 0]
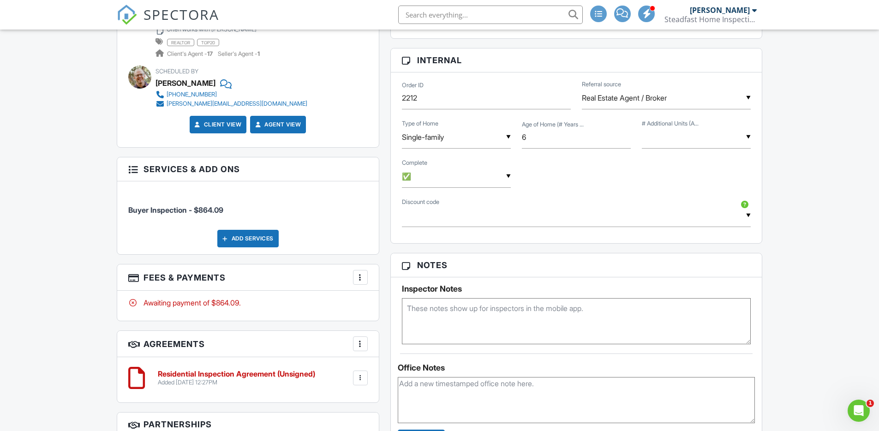
click at [360, 277] on div at bounding box center [360, 277] width 9 height 9
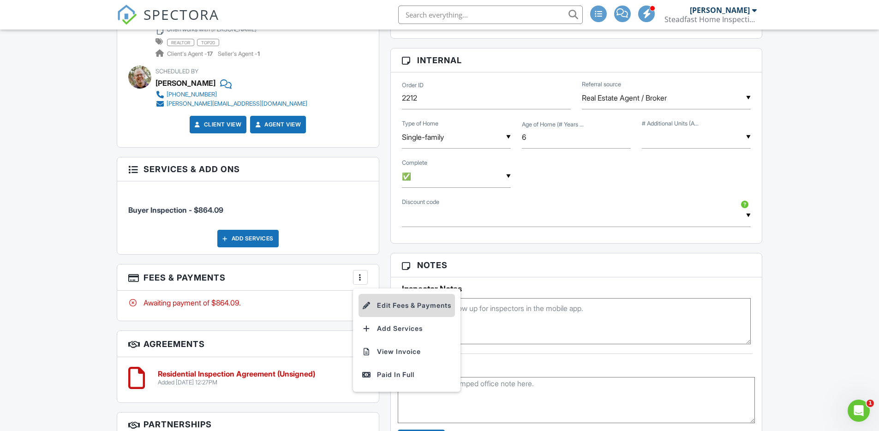
click at [390, 300] on li "Edit Fees & Payments" at bounding box center [406, 305] width 96 height 23
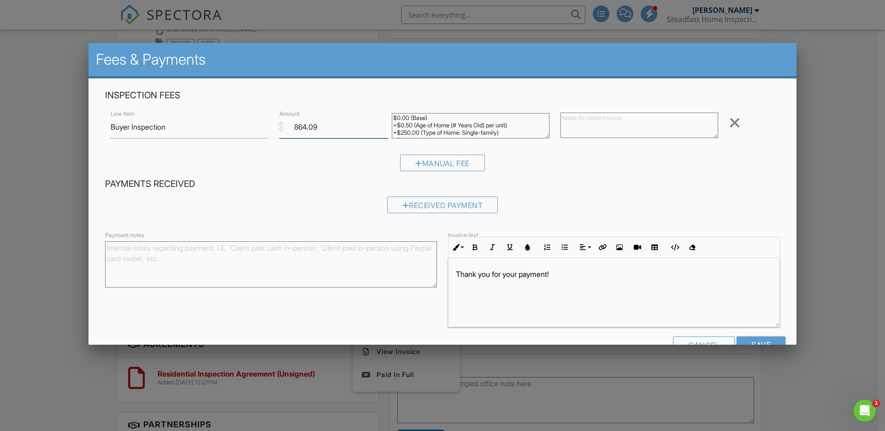
click at [334, 127] on input "864.09" at bounding box center [333, 127] width 109 height 23
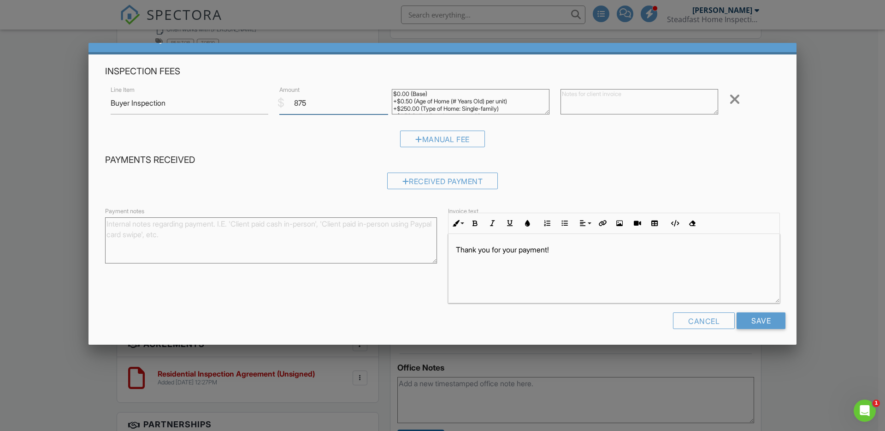
scroll to position [26, 0]
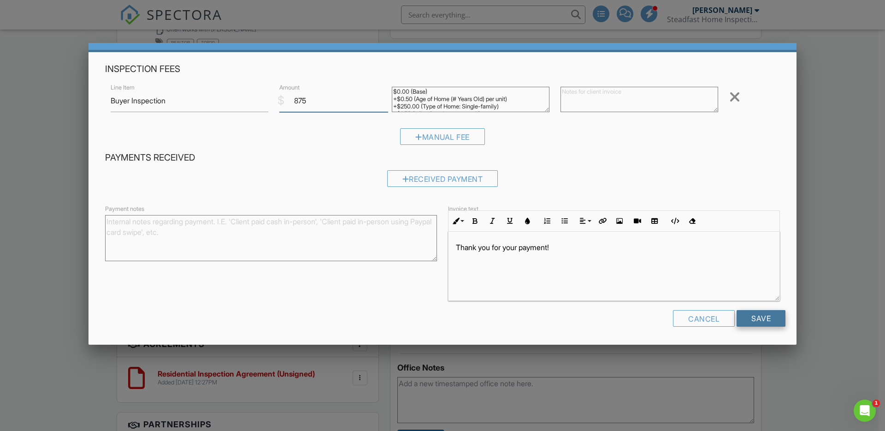
type input "875"
click at [757, 315] on input "Save" at bounding box center [761, 318] width 49 height 17
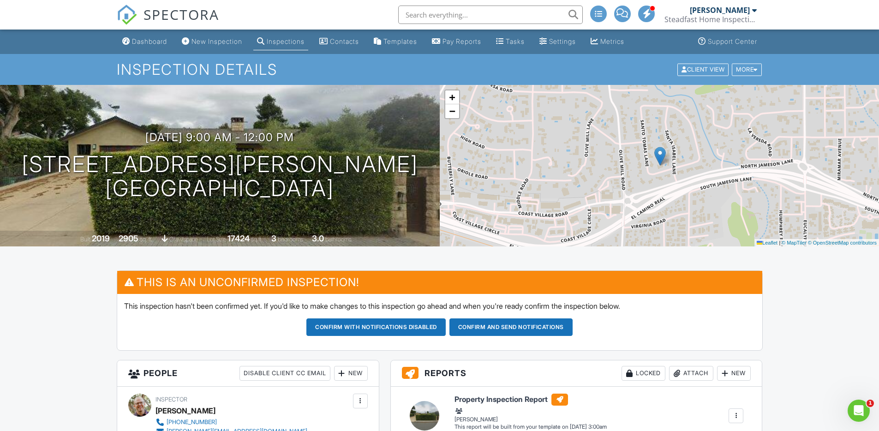
click at [445, 329] on button "Confirm and send notifications" at bounding box center [375, 327] width 139 height 18
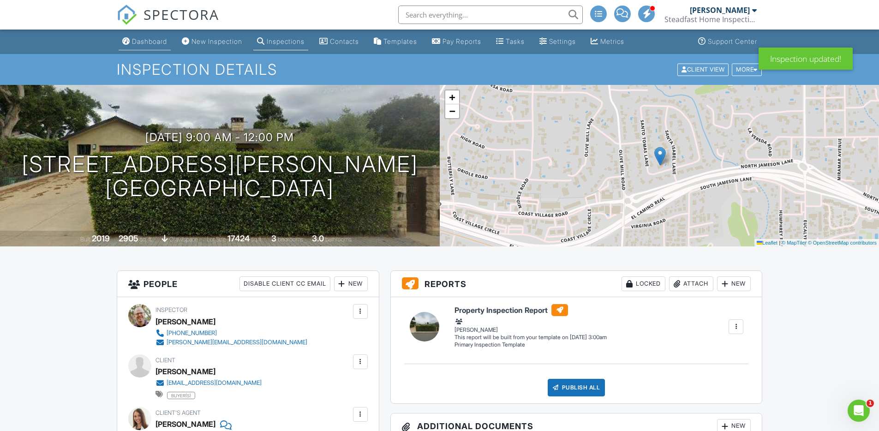
click at [145, 42] on div "Dashboard" at bounding box center [149, 41] width 35 height 8
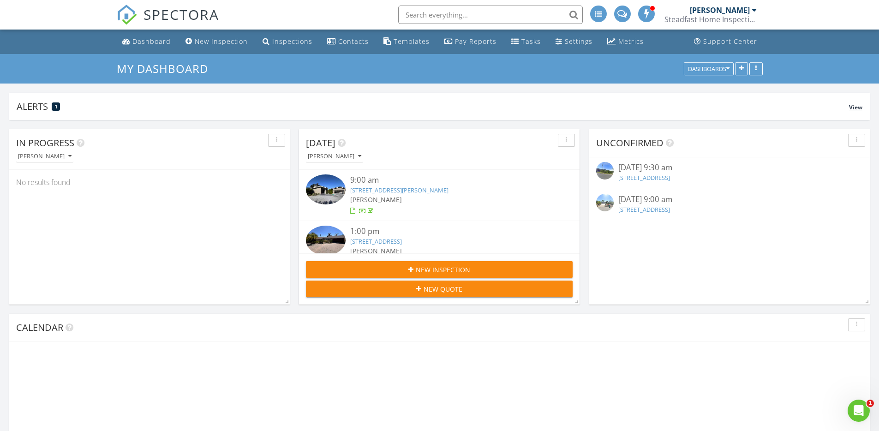
scroll to position [198, 280]
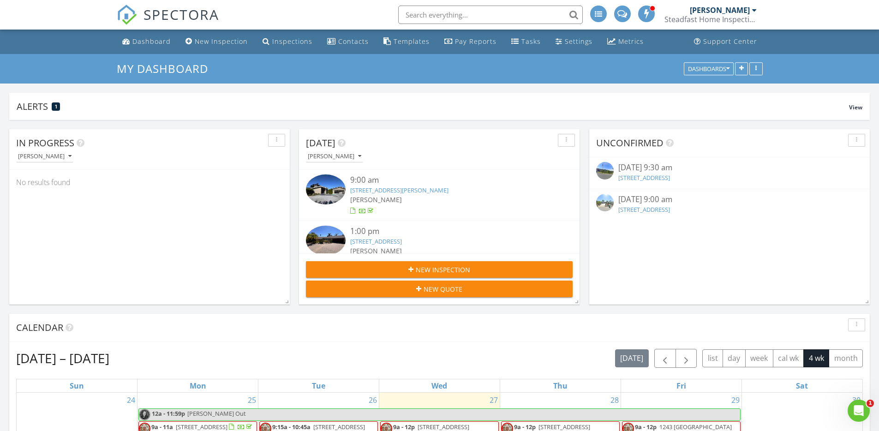
click at [662, 178] on link "[STREET_ADDRESS]" at bounding box center [644, 177] width 52 height 8
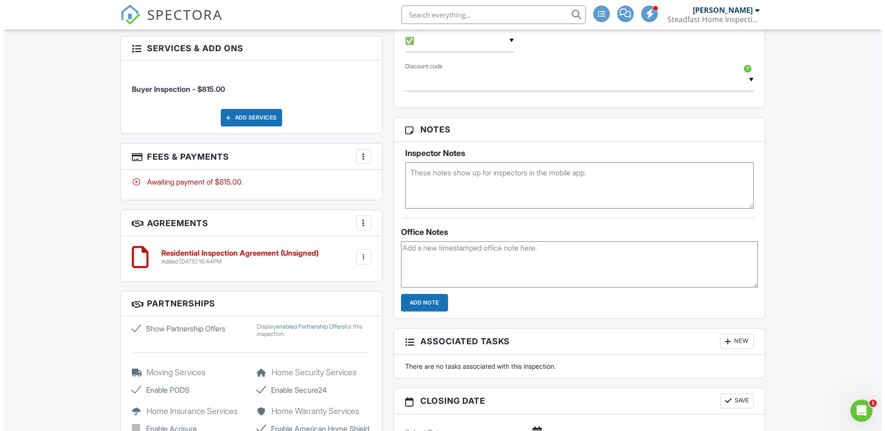
scroll to position [657, 0]
click at [360, 152] on div at bounding box center [360, 156] width 9 height 9
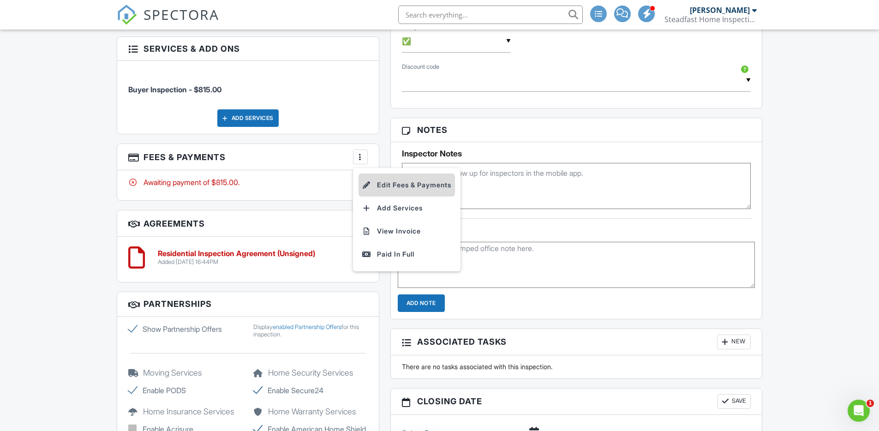
click at [374, 176] on li "Edit Fees & Payments" at bounding box center [406, 184] width 96 height 23
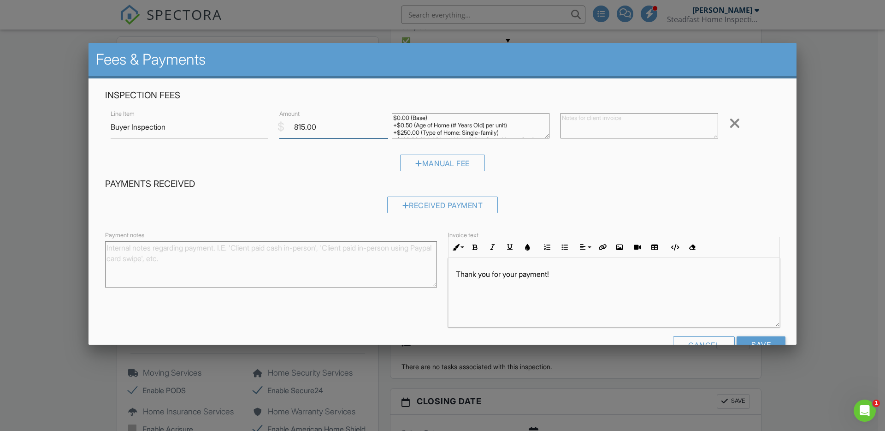
click at [320, 133] on input "815.00" at bounding box center [333, 127] width 109 height 23
click at [321, 133] on input "815.00" at bounding box center [333, 127] width 109 height 23
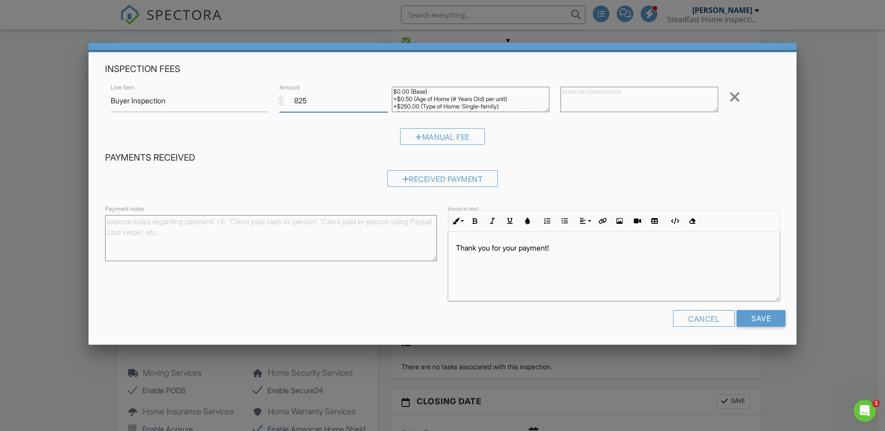
scroll to position [24, 0]
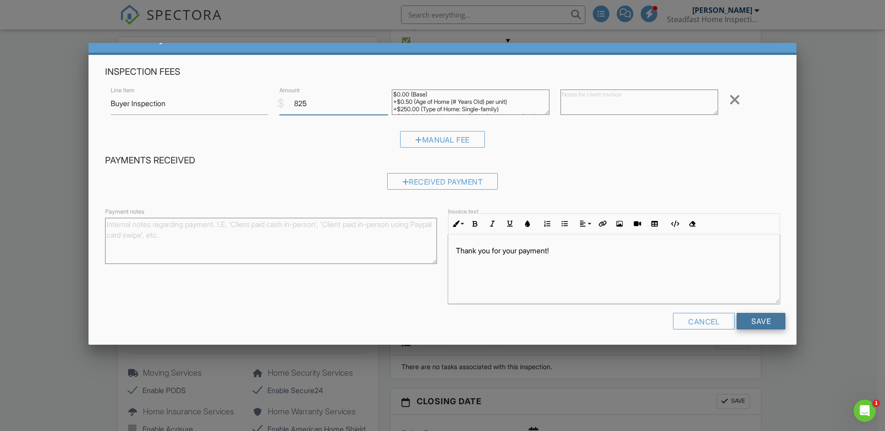
type input "825"
click at [756, 328] on input "Save" at bounding box center [761, 321] width 49 height 17
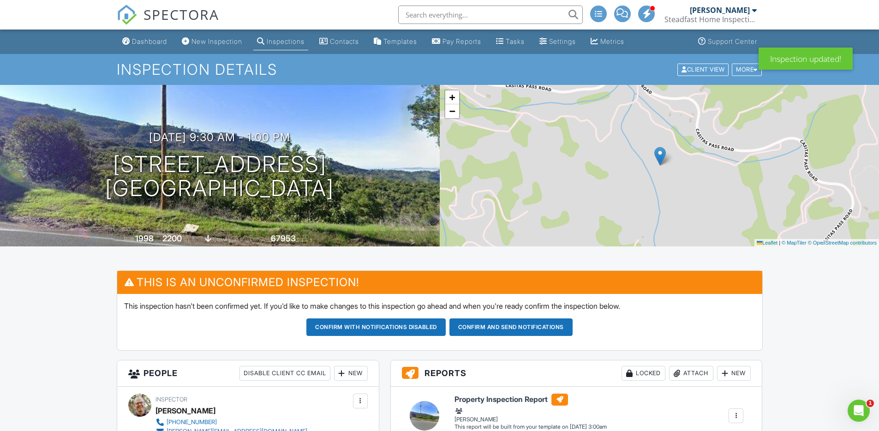
click at [445, 329] on button "Confirm and send notifications" at bounding box center [375, 327] width 139 height 18
